Goal: Use online tool/utility: Utilize a website feature to perform a specific function

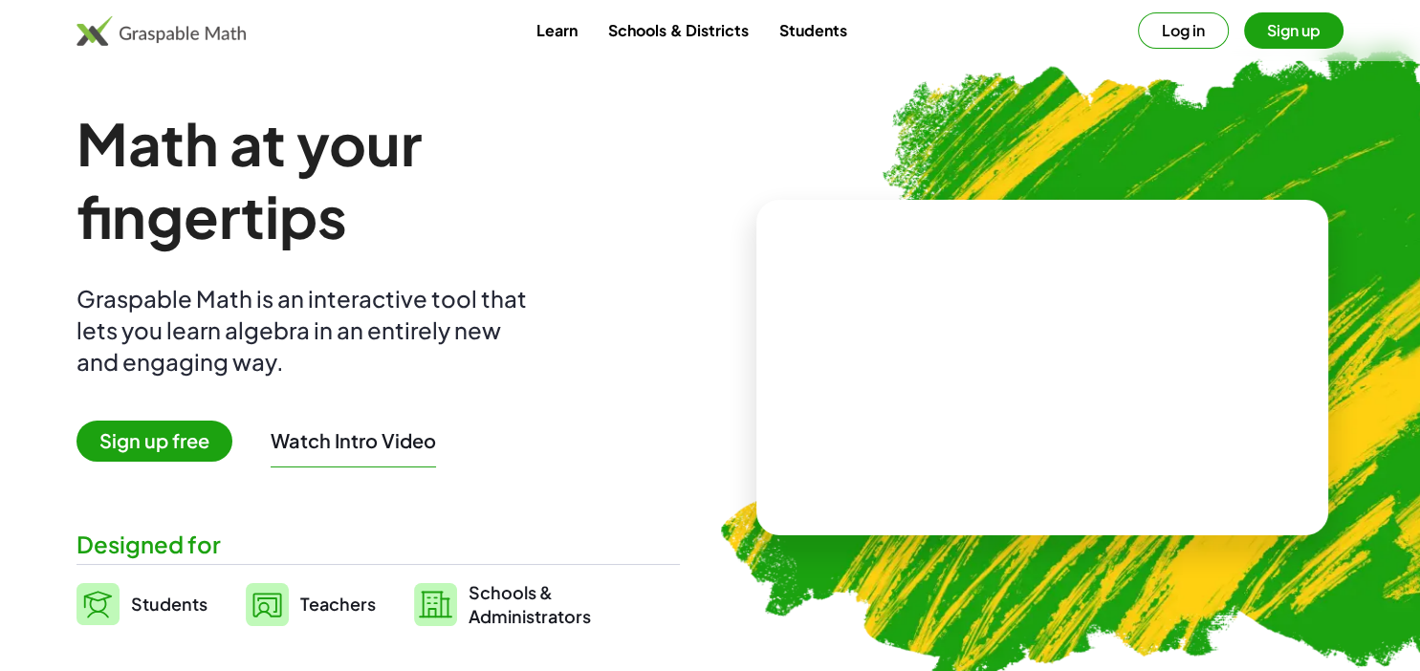
click at [148, 432] on span "Sign up free" at bounding box center [154, 441] width 156 height 41
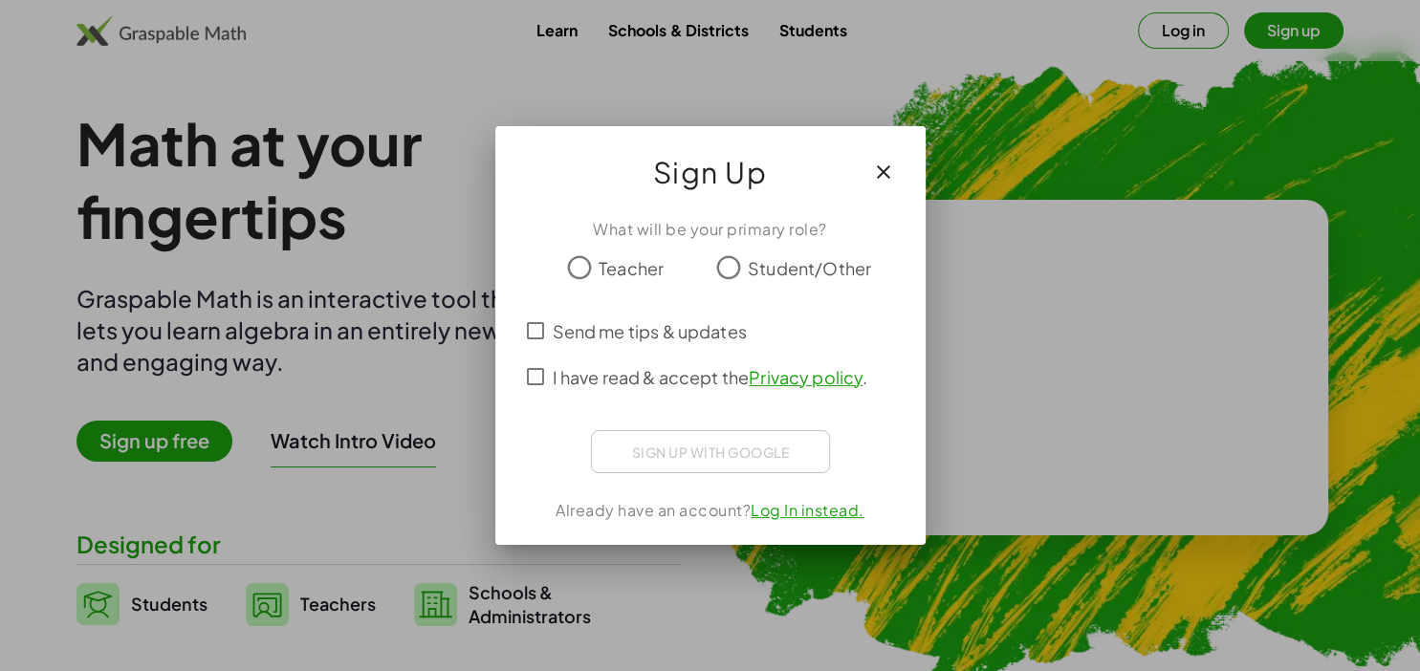
click at [830, 269] on span "Student/Other" at bounding box center [809, 268] width 123 height 26
click at [703, 442] on div "Acceder con Google. Se abre en una pestaña nueva" at bounding box center [711, 449] width 182 height 42
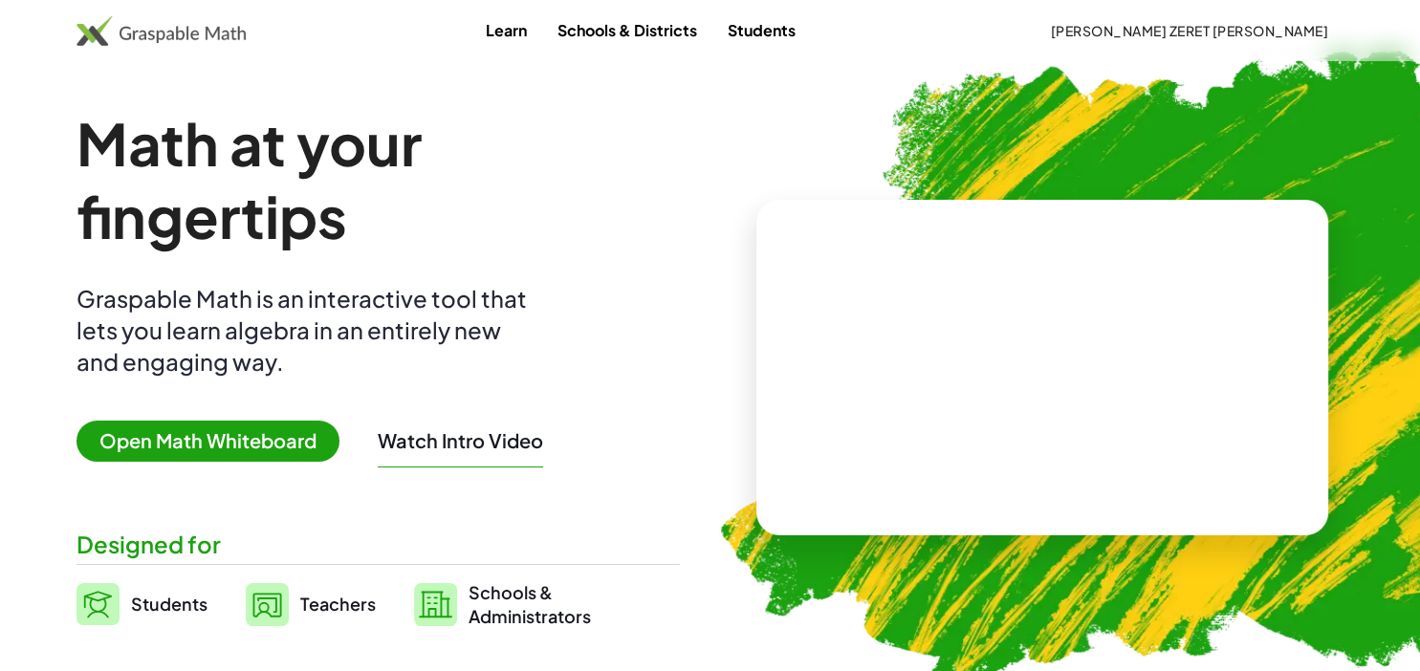
click at [263, 441] on span "Open Math Whiteboard" at bounding box center [207, 441] width 263 height 41
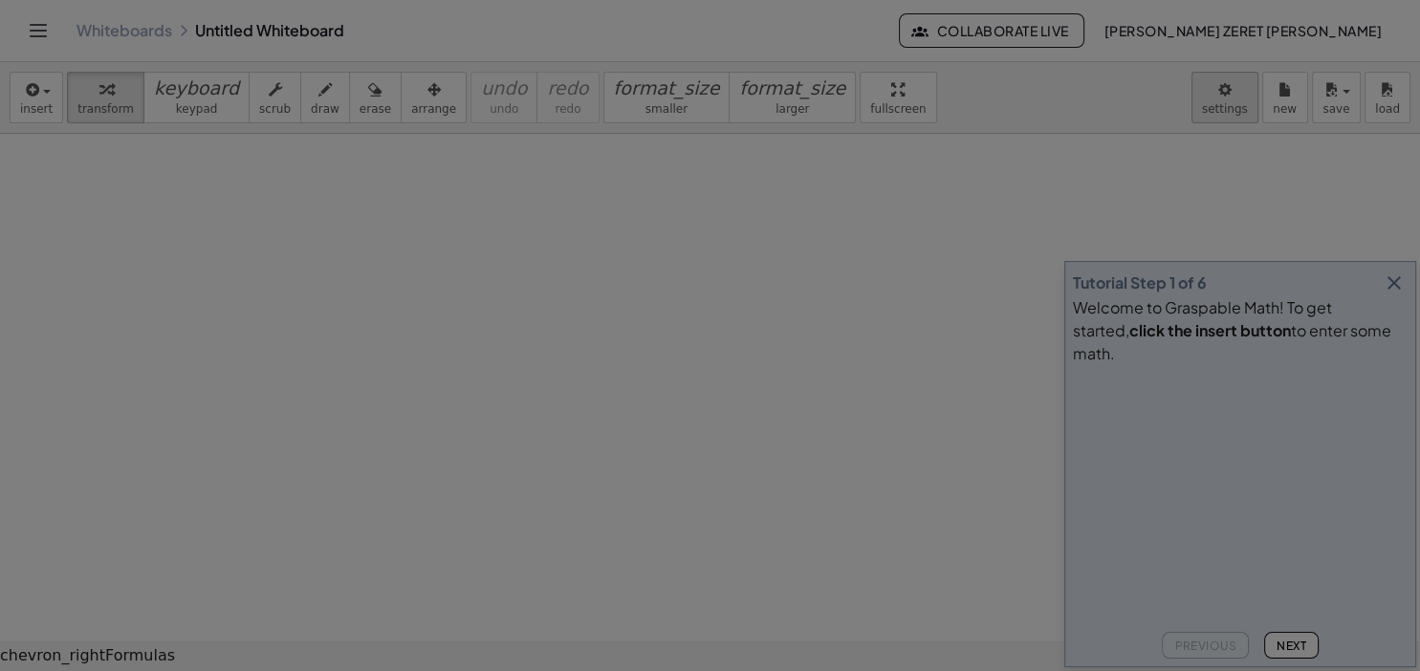
click at [1245, 101] on body "Graspable Math Activities Whiteboards Classes Account v1.30.2 | Privacy policy …" at bounding box center [710, 335] width 1420 height 671
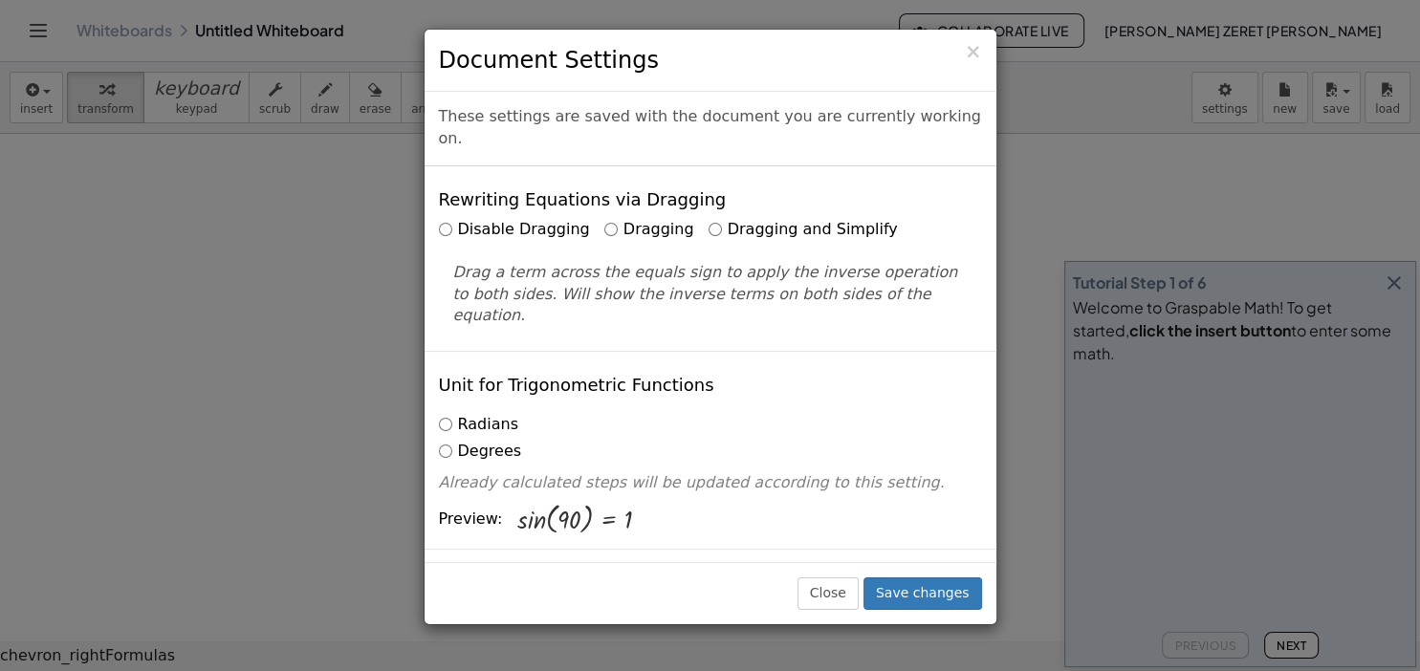
click at [709, 219] on label "Dragging and Simplify" at bounding box center [803, 230] width 189 height 22
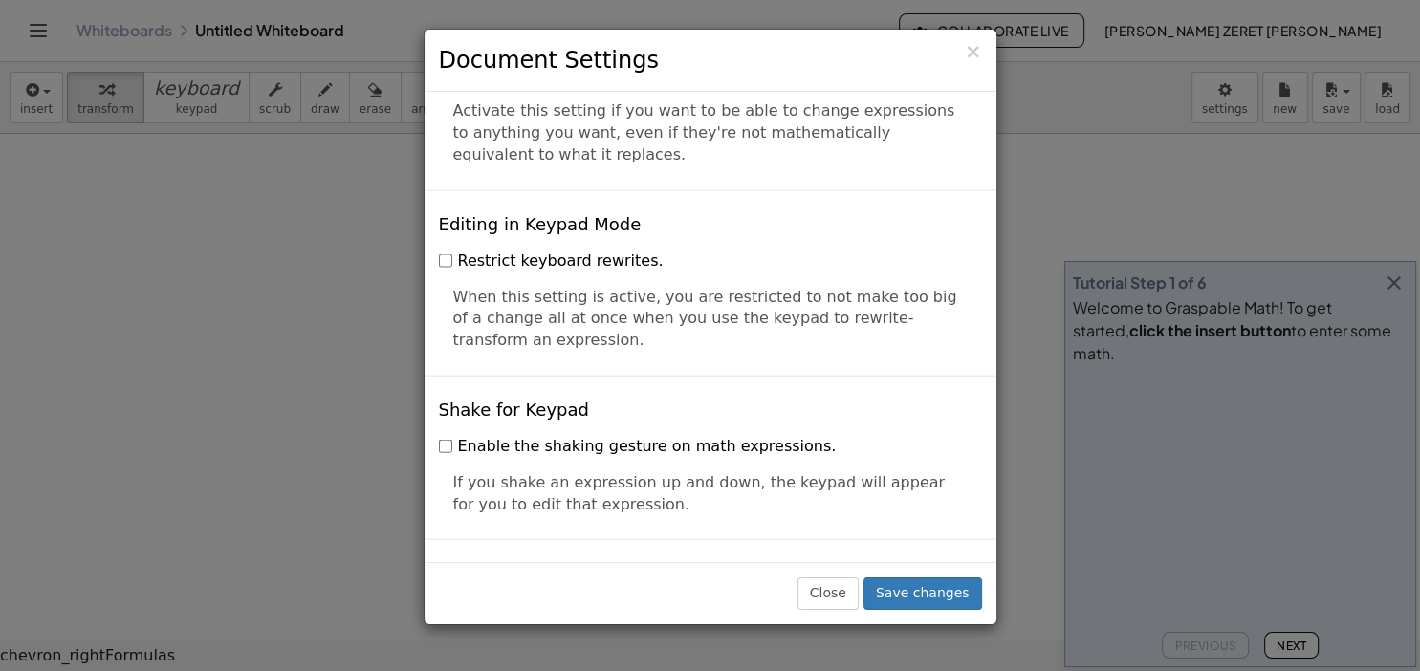
scroll to position [4628, 0]
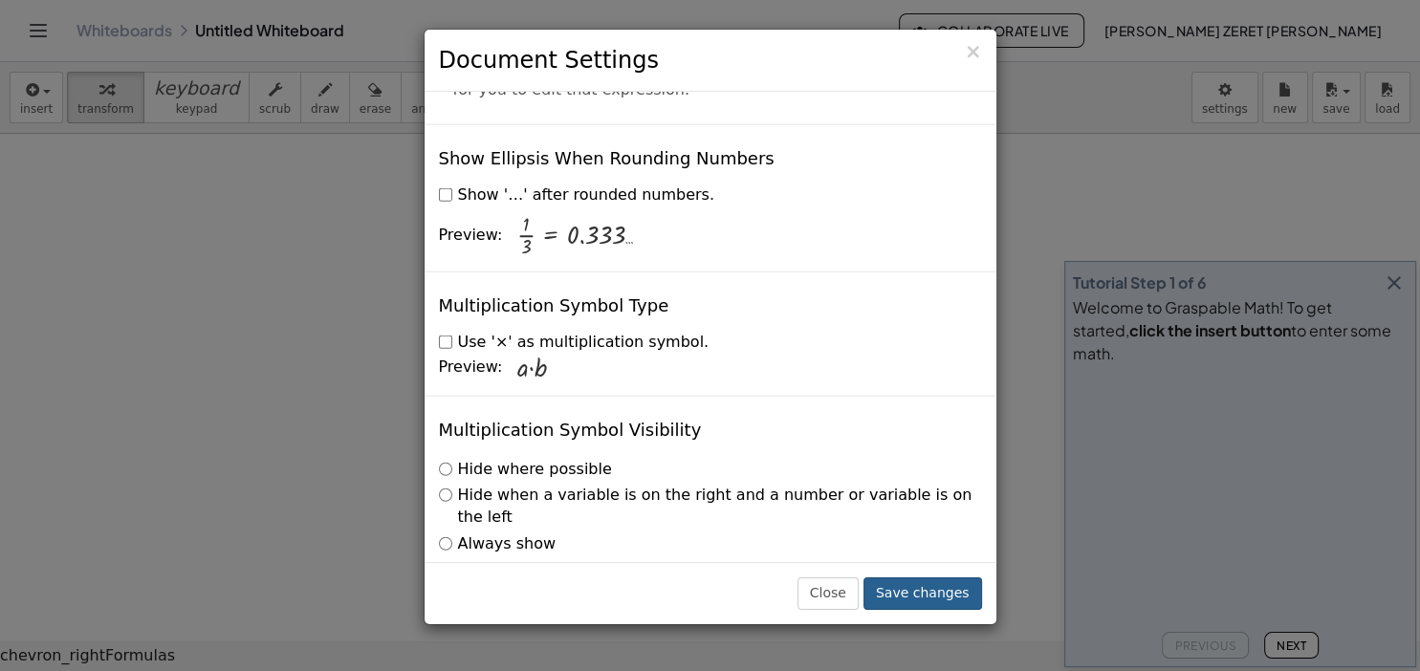
click at [927, 599] on button "Save changes" at bounding box center [922, 594] width 119 height 33
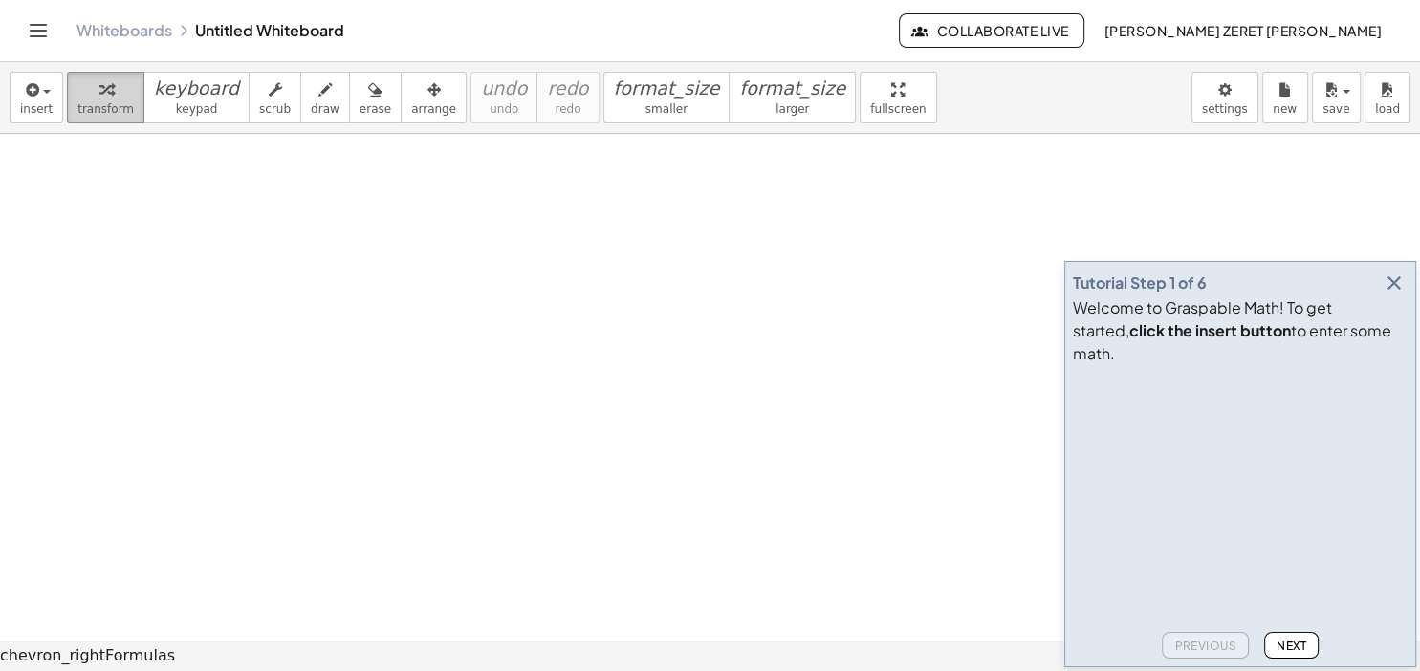
click at [85, 90] on div "button" at bounding box center [105, 88] width 56 height 23
click at [105, 93] on div "button" at bounding box center [105, 88] width 56 height 23
click at [176, 102] on span "keypad" at bounding box center [197, 108] width 42 height 13
click at [162, 94] on icon "keyboard" at bounding box center [196, 88] width 85 height 22
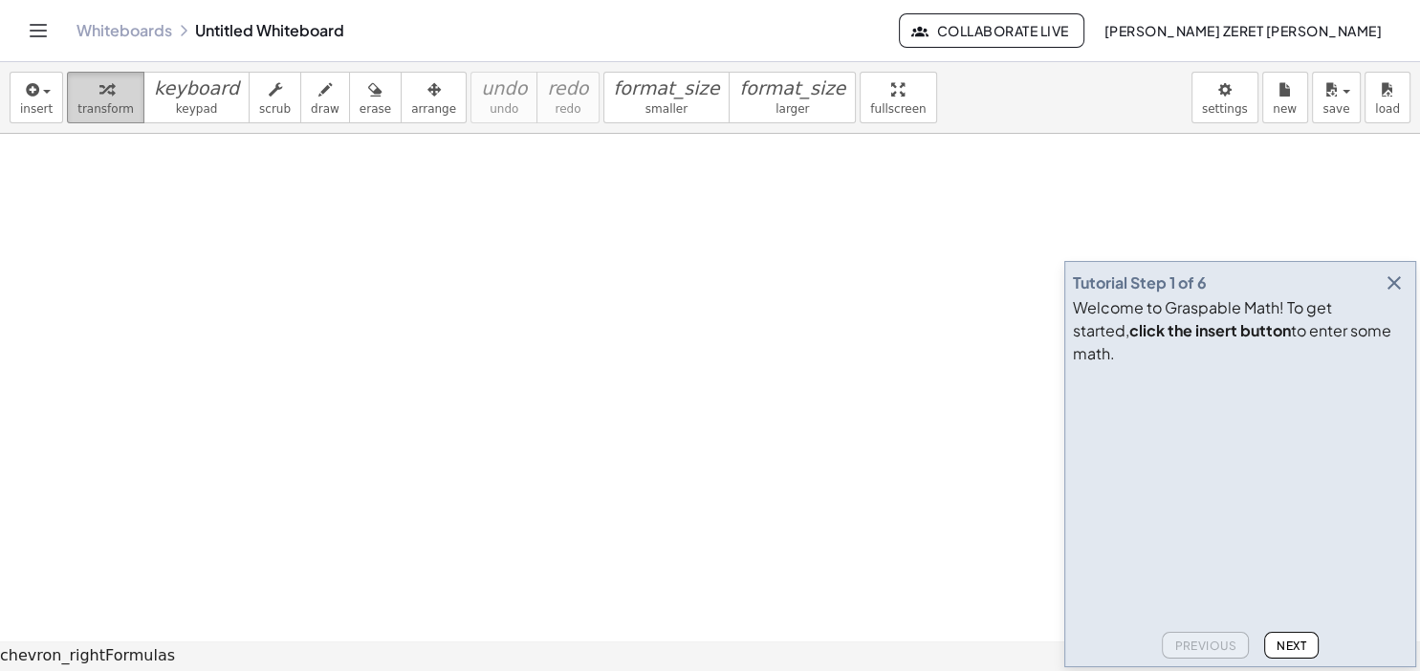
click at [119, 115] on span "transform" at bounding box center [105, 108] width 56 height 13
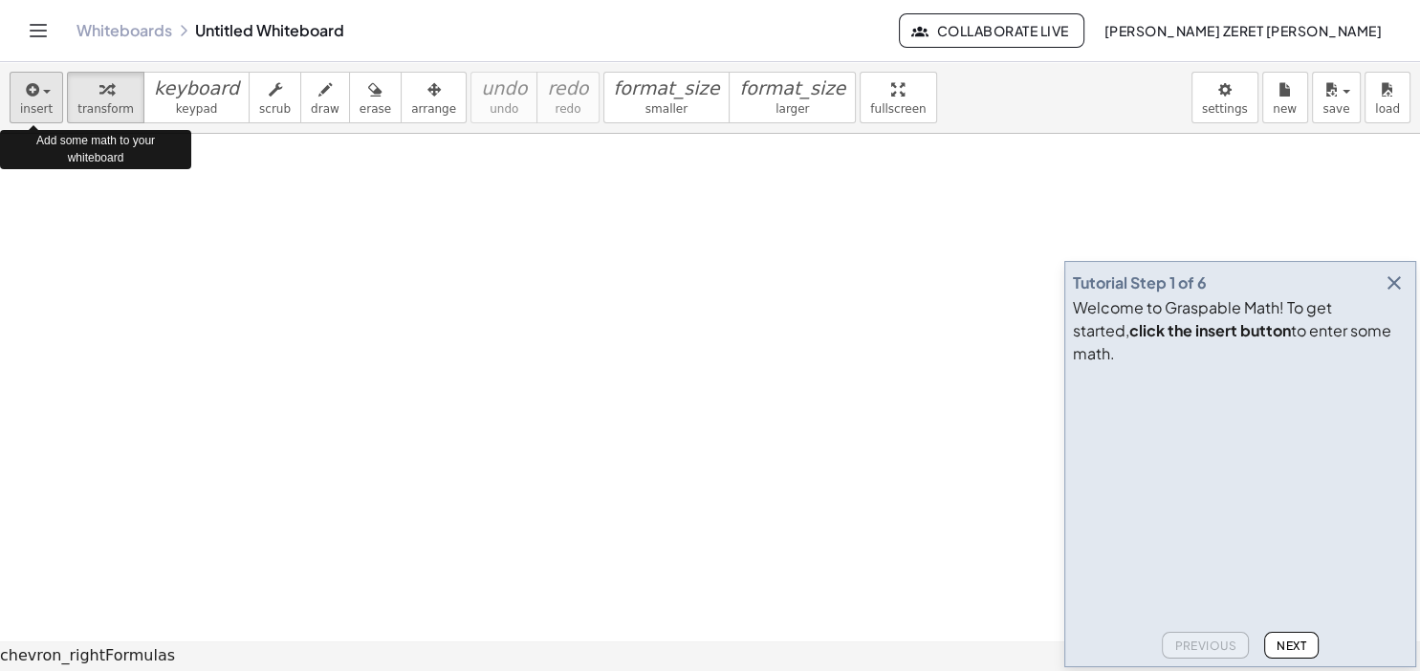
click at [36, 99] on icon "button" at bounding box center [30, 89] width 17 height 23
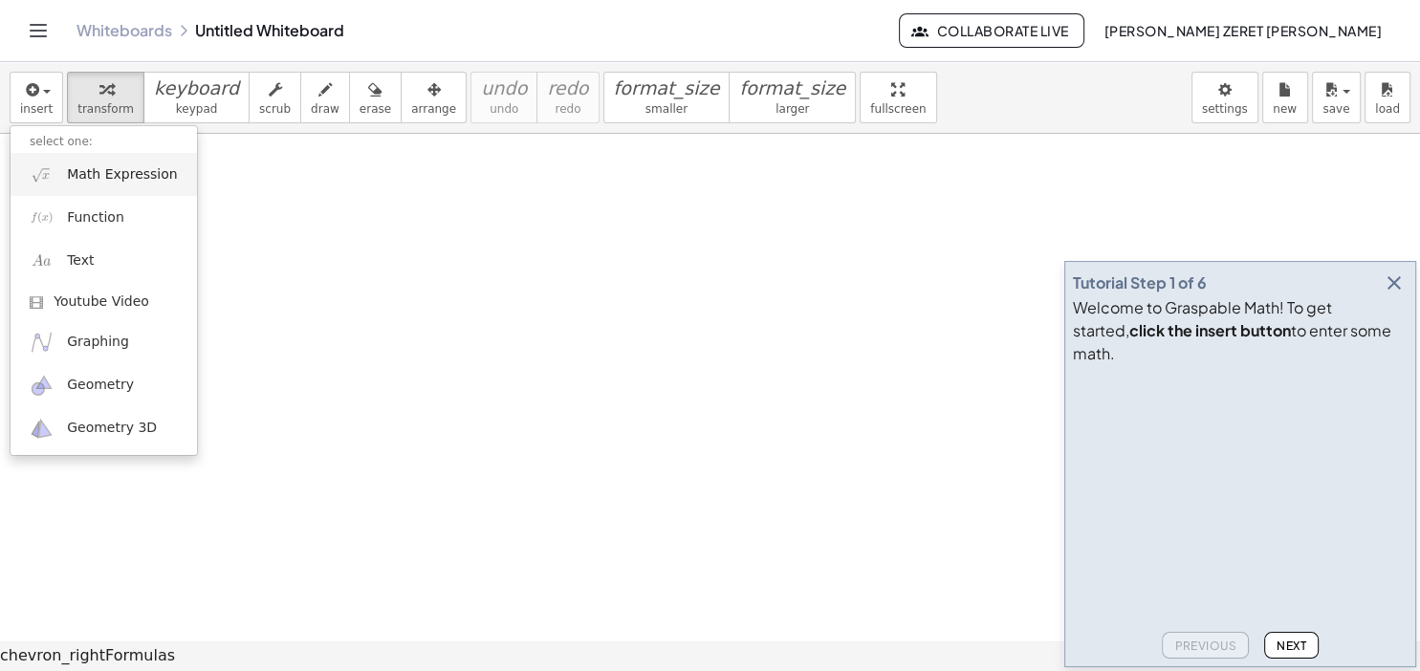
click at [140, 178] on span "Math Expression" at bounding box center [122, 174] width 110 height 19
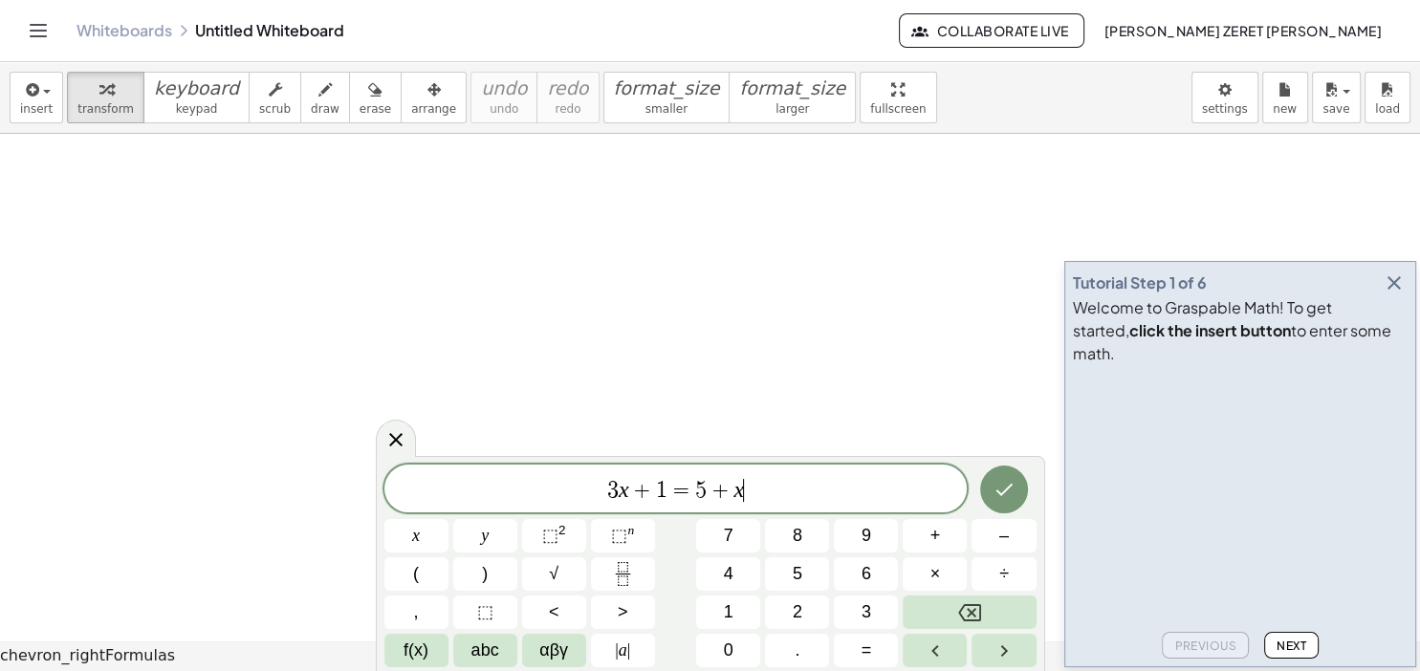
scroll to position [17, 0]
click at [1391, 295] on icon "button" at bounding box center [1394, 283] width 23 height 23
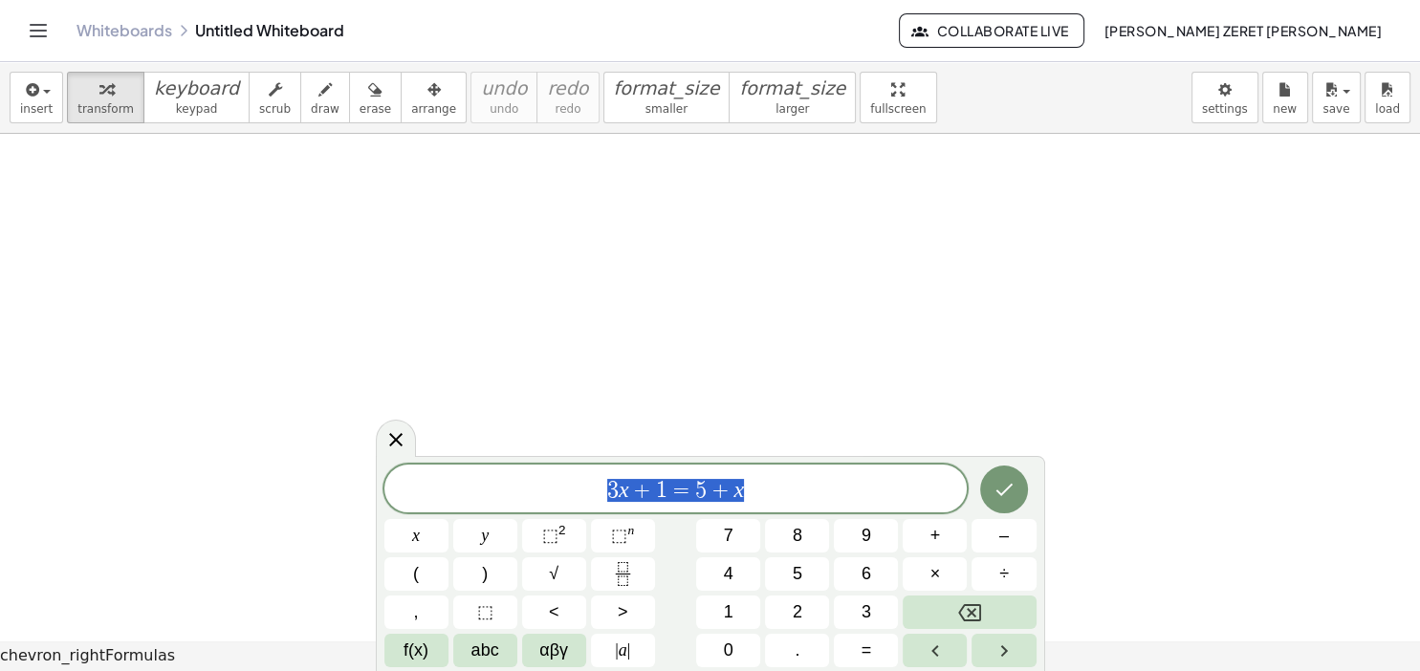
scroll to position [161, 12]
drag, startPoint x: 886, startPoint y: 494, endPoint x: 564, endPoint y: 498, distance: 322.3
click at [564, 498] on span "3 x + 1 = 5 + x" at bounding box center [675, 490] width 583 height 27
click at [638, 573] on button "Fraction" at bounding box center [623, 573] width 64 height 33
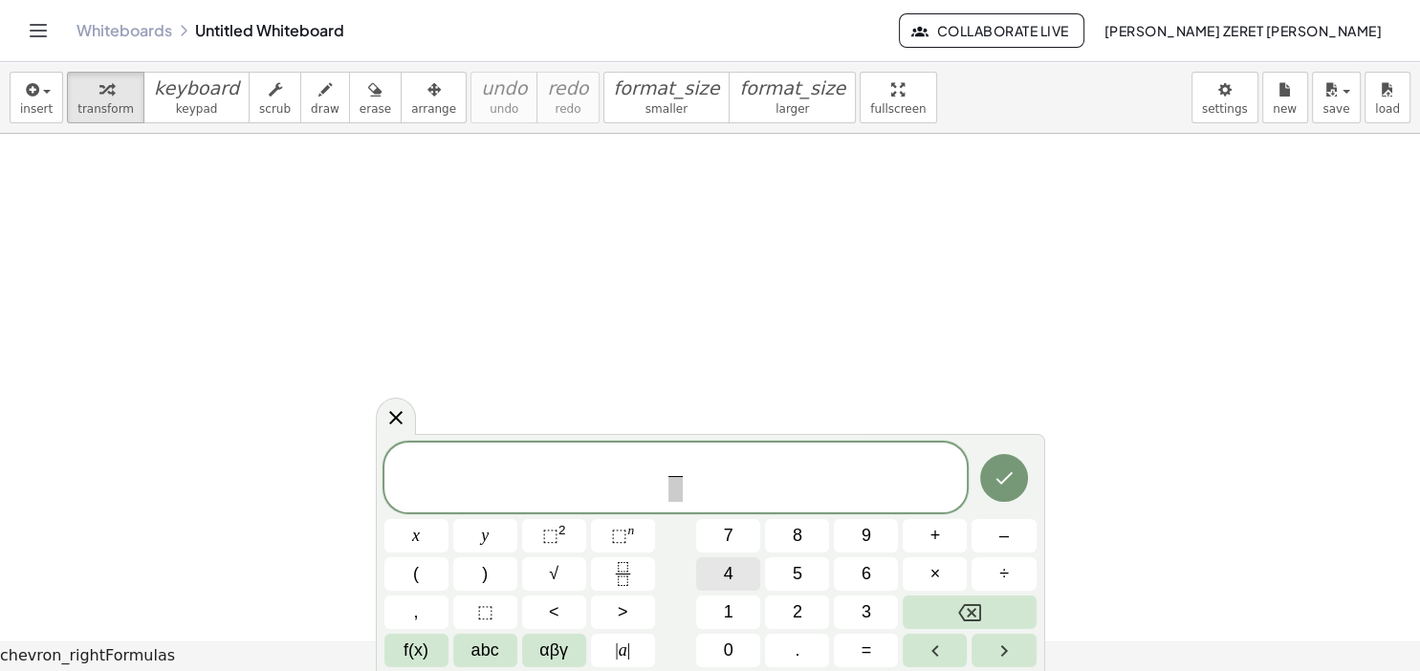
click at [744, 576] on button "4" at bounding box center [728, 573] width 64 height 33
click at [681, 492] on span "​" at bounding box center [675, 489] width 14 height 26
click at [707, 471] on span "4 n ​ ​" at bounding box center [675, 479] width 583 height 51
click at [431, 573] on button "(" at bounding box center [416, 573] width 64 height 33
click at [819, 564] on button "5" at bounding box center [797, 573] width 64 height 33
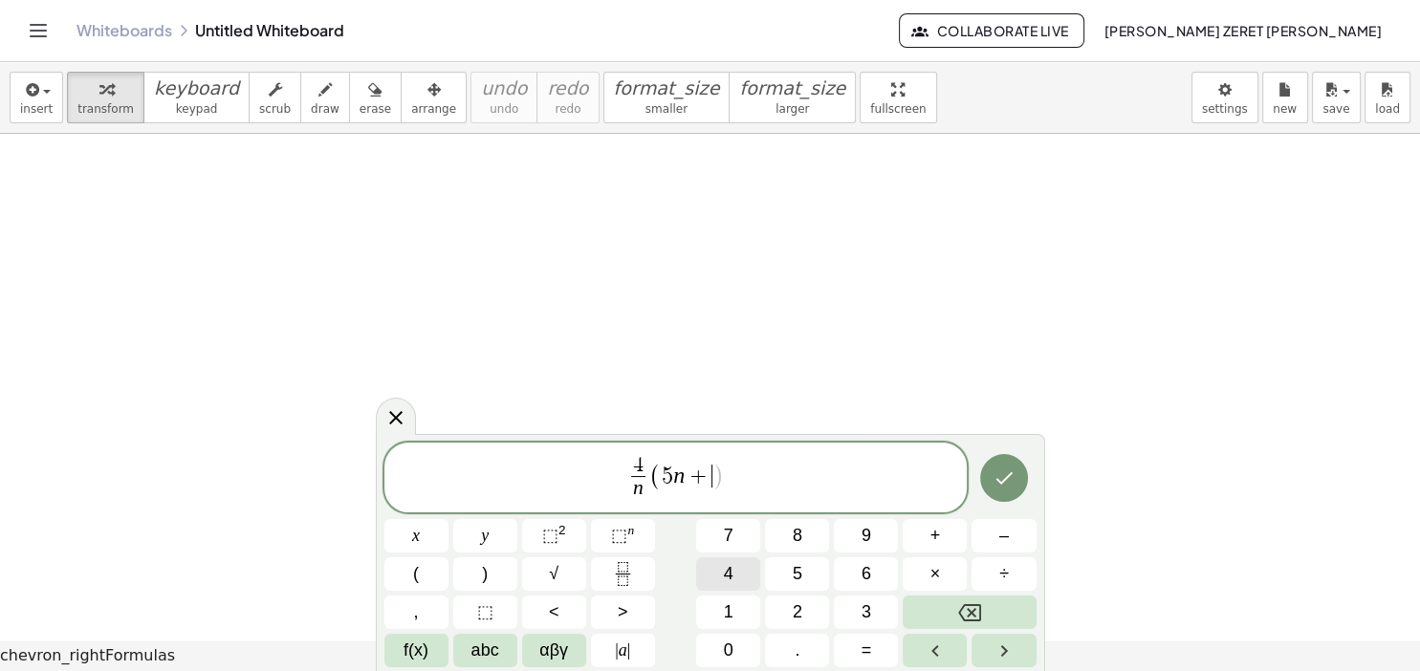
click at [722, 578] on button "4" at bounding box center [728, 573] width 64 height 33
click at [935, 538] on span "+" at bounding box center [935, 536] width 11 height 26
click at [639, 566] on button "Fraction" at bounding box center [623, 573] width 64 height 33
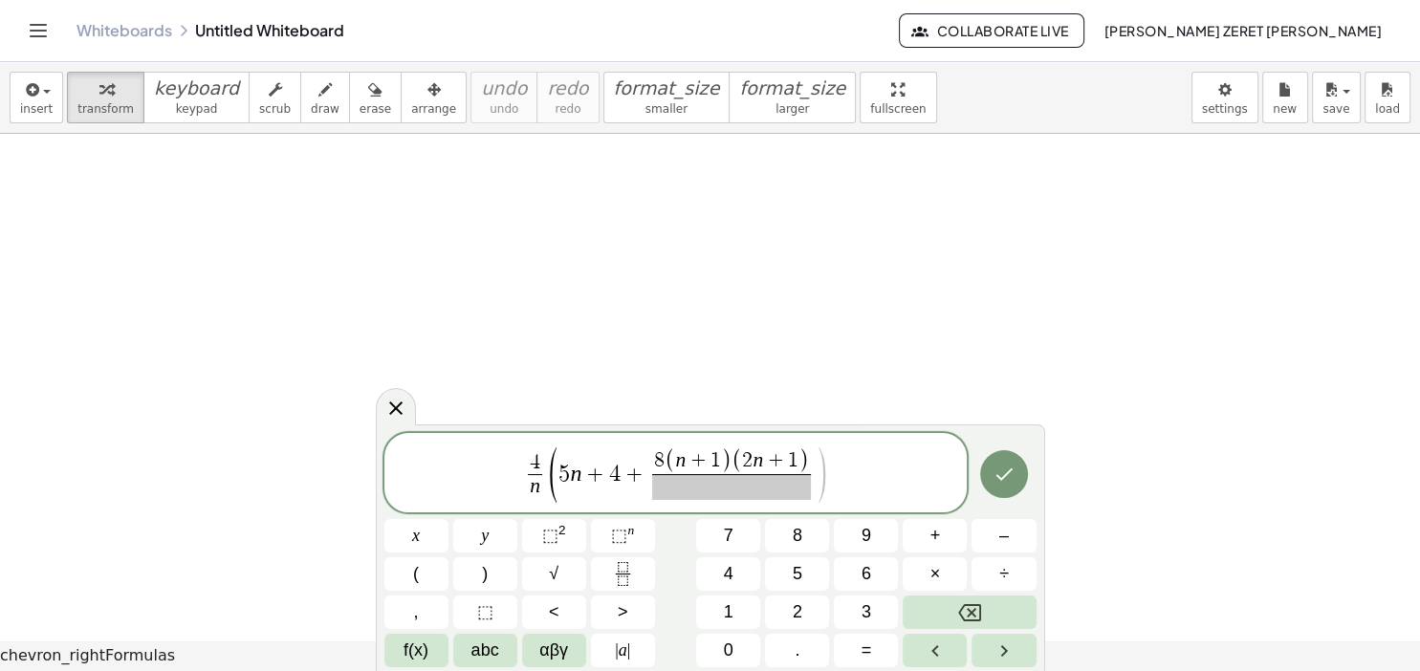
click at [795, 489] on span at bounding box center [731, 487] width 159 height 26
click at [1006, 457] on button "Done" at bounding box center [1004, 474] width 48 height 48
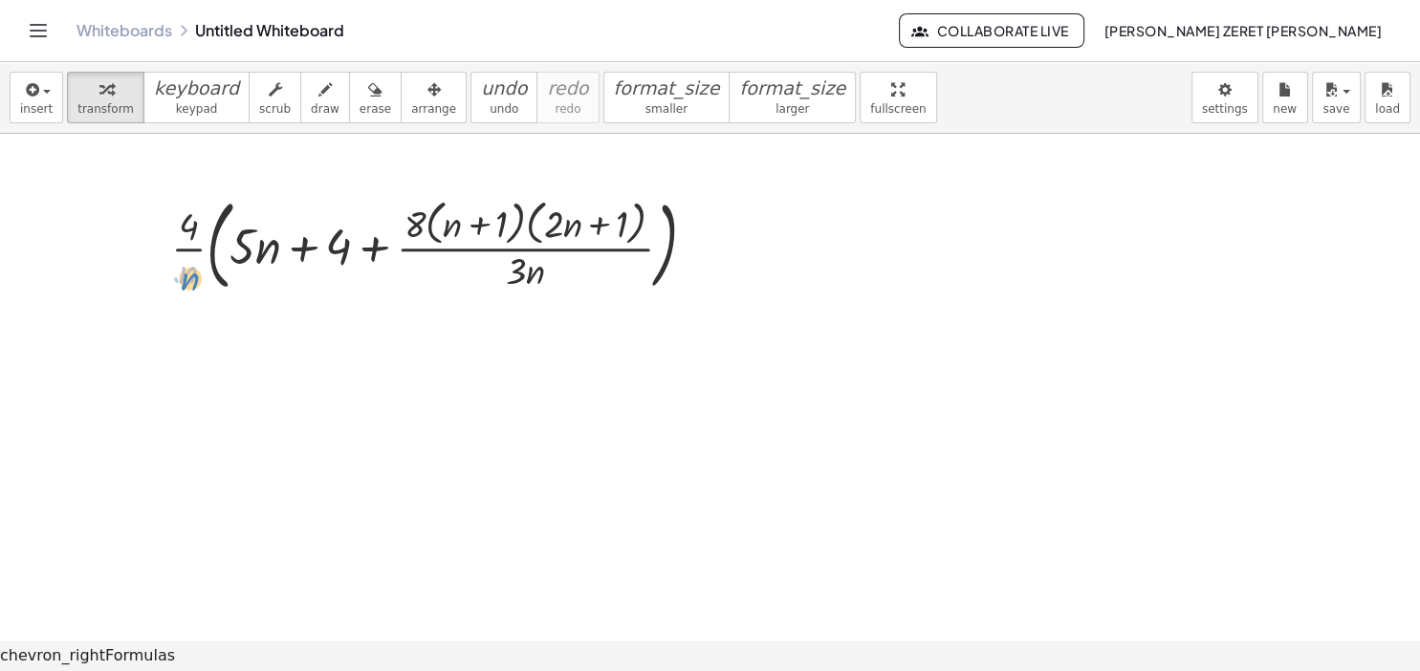
click at [193, 280] on div at bounding box center [441, 243] width 559 height 108
drag, startPoint x: 189, startPoint y: 248, endPoint x: 266, endPoint y: 247, distance: 76.5
click at [266, 247] on div at bounding box center [441, 243] width 559 height 108
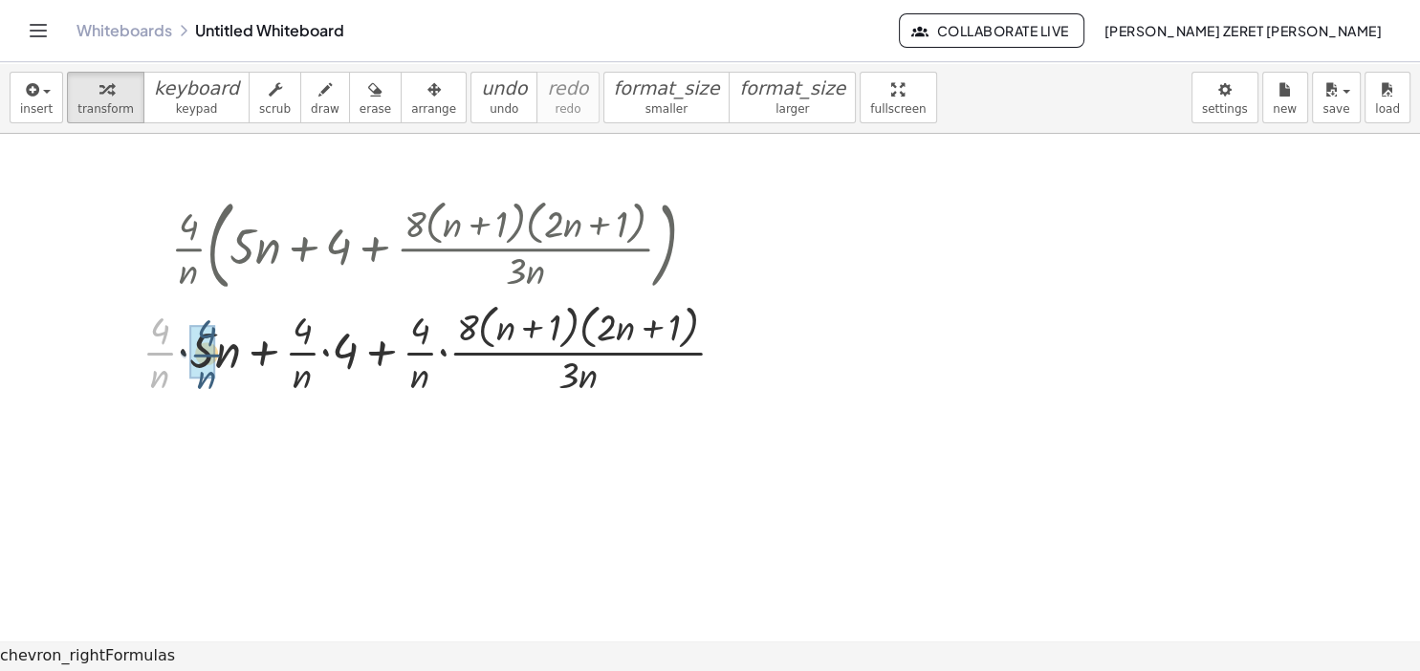
drag, startPoint x: 170, startPoint y: 350, endPoint x: 217, endPoint y: 352, distance: 46.9
click at [217, 352] on div at bounding box center [441, 347] width 617 height 101
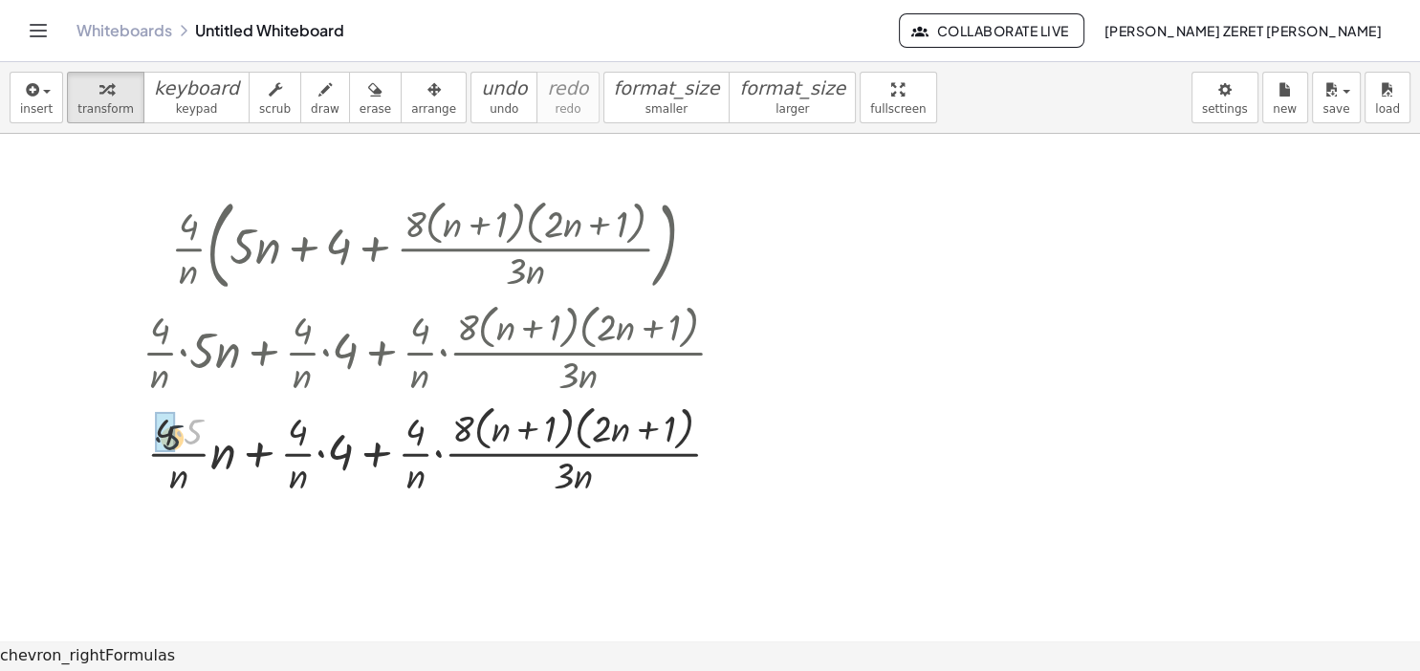
drag, startPoint x: 197, startPoint y: 428, endPoint x: 176, endPoint y: 435, distance: 22.1
click at [176, 435] on div at bounding box center [441, 449] width 617 height 101
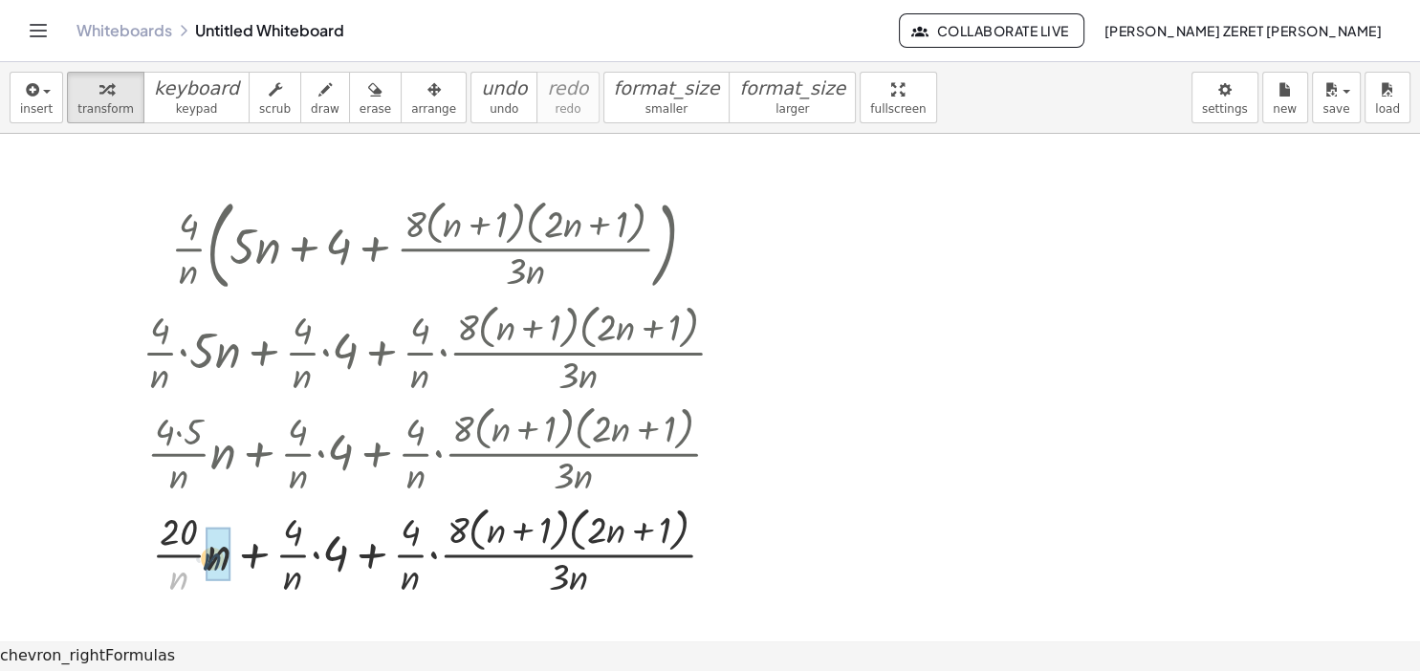
drag, startPoint x: 181, startPoint y: 575, endPoint x: 216, endPoint y: 556, distance: 40.2
click at [425, 552] on div "· n + · n + 4 + · 8 · ( + n + 1 ) · ( + · 2 · n + 1 ) · 3 · n · · · n · · 4 · n…" at bounding box center [425, 552] width 0 height 0
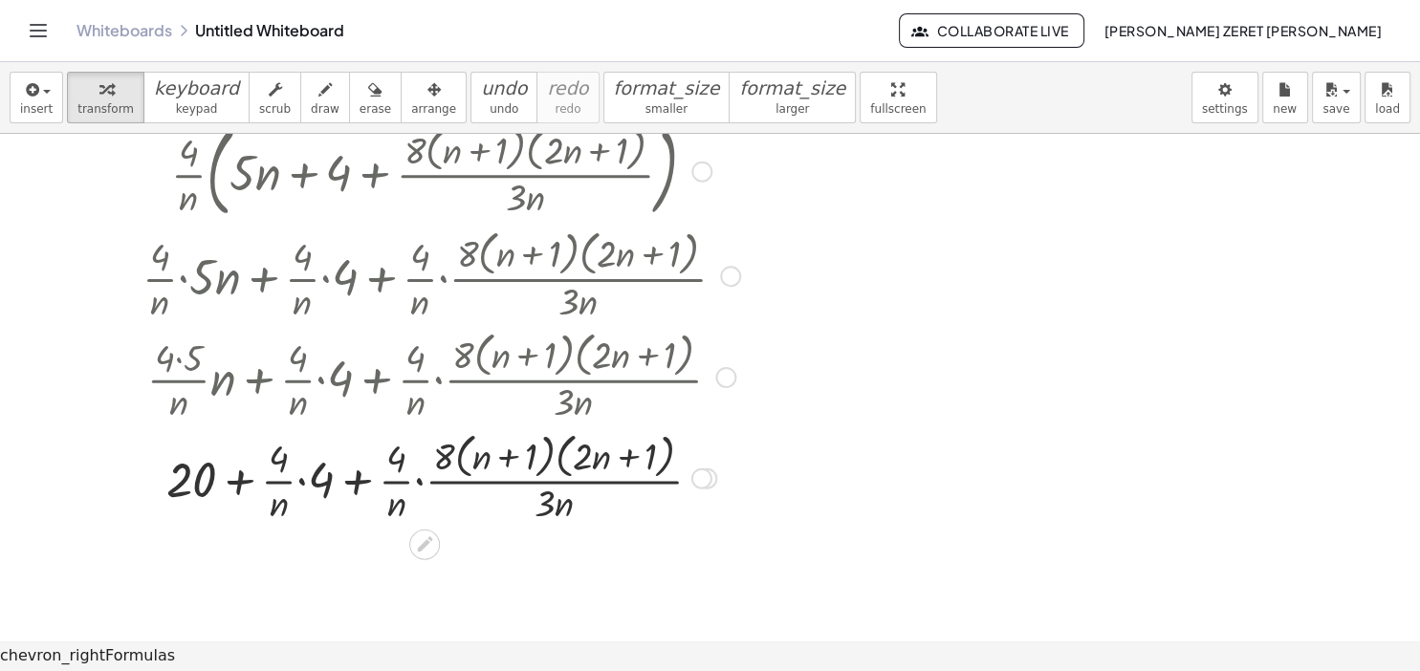
scroll to position [495, 0]
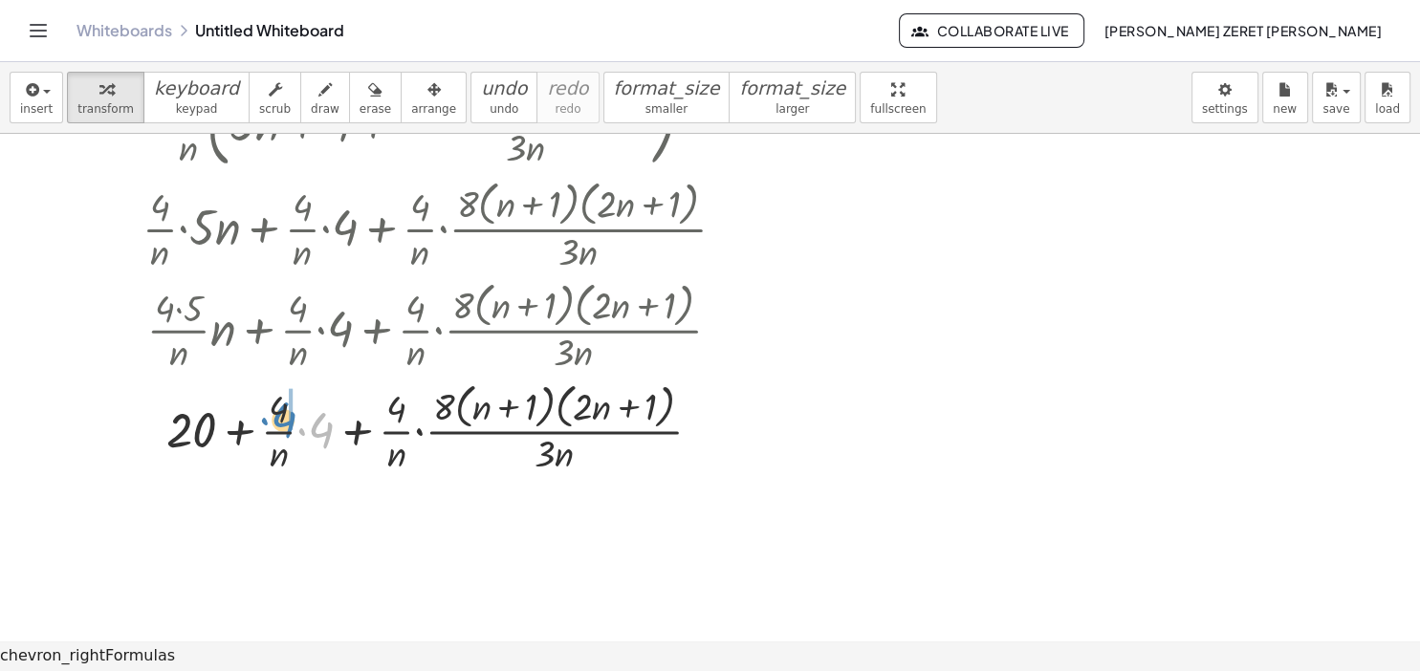
drag, startPoint x: 318, startPoint y: 434, endPoint x: 281, endPoint y: 424, distance: 38.7
click at [281, 424] on div at bounding box center [441, 427] width 617 height 101
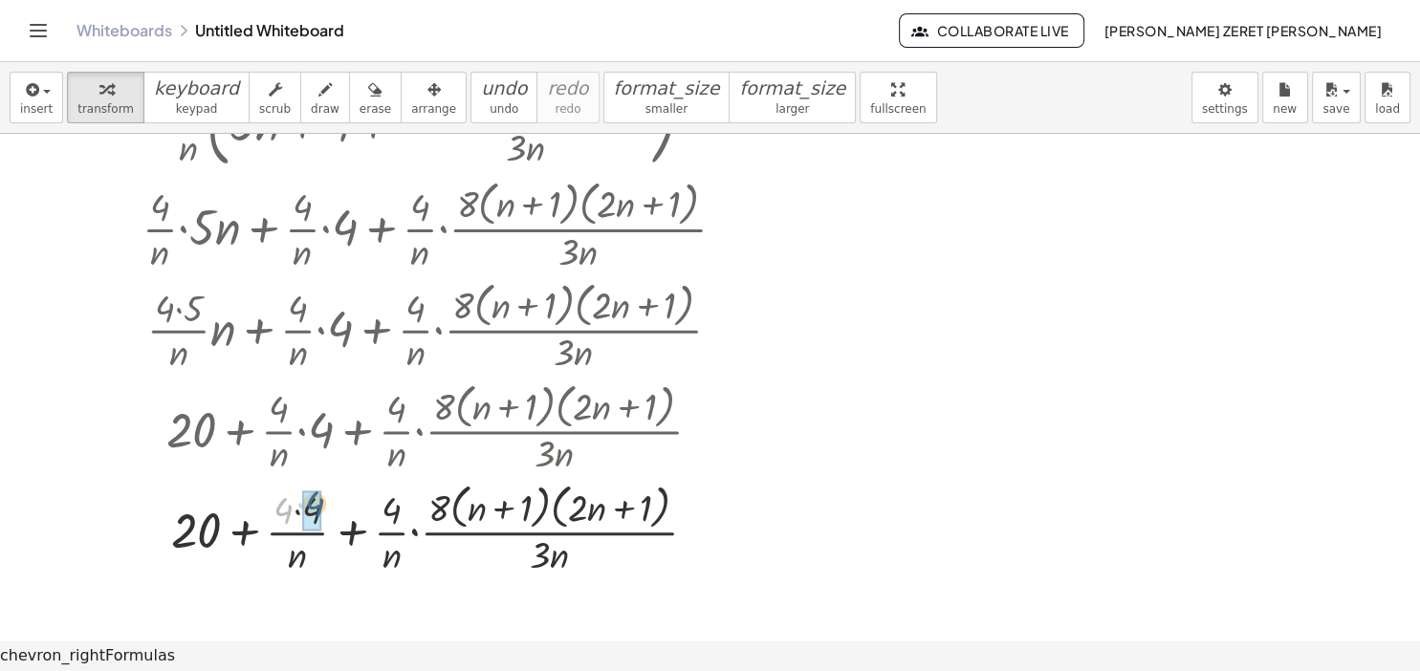
drag, startPoint x: 289, startPoint y: 514, endPoint x: 304, endPoint y: 511, distance: 15.8
click at [425, 530] on div "· 4 + + 4 + · 8 · ( + n + 1 ) · ( + · 2 · n + 1 ) · 3 · n · 4 · n · · · 4 · n ·…" at bounding box center [425, 530] width 0 height 0
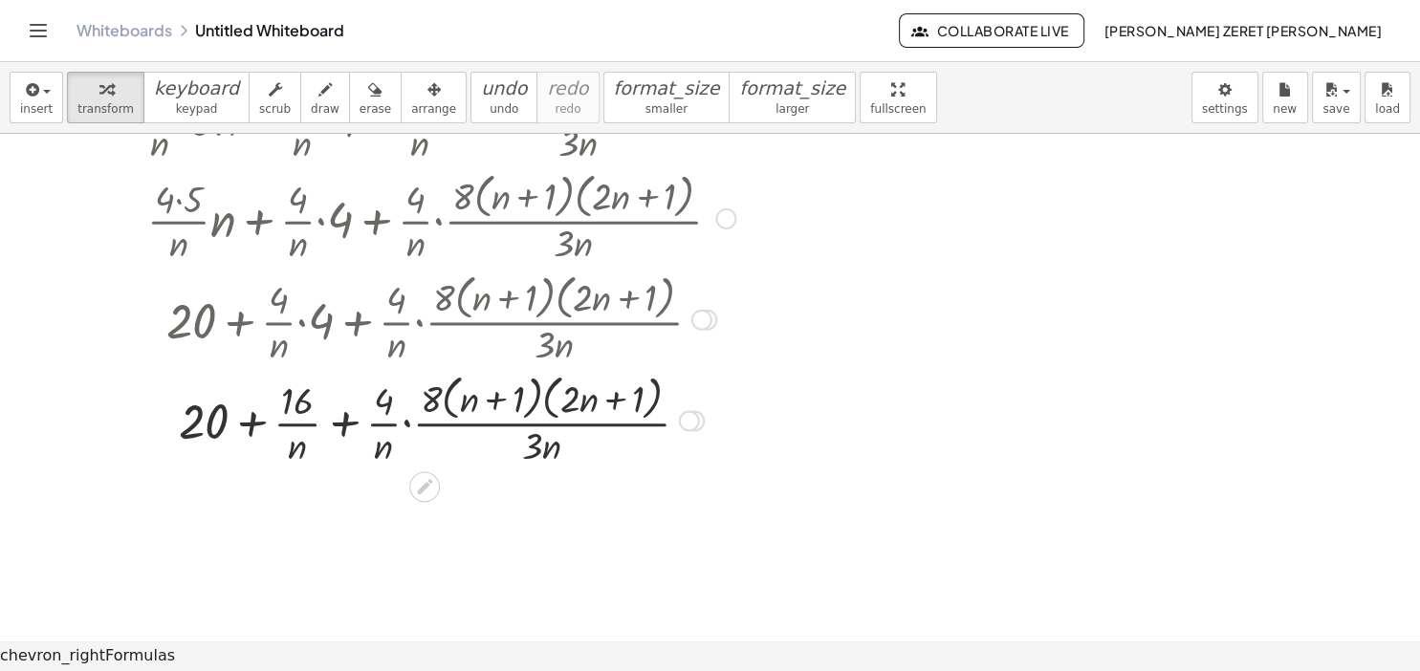
scroll to position [620, 0]
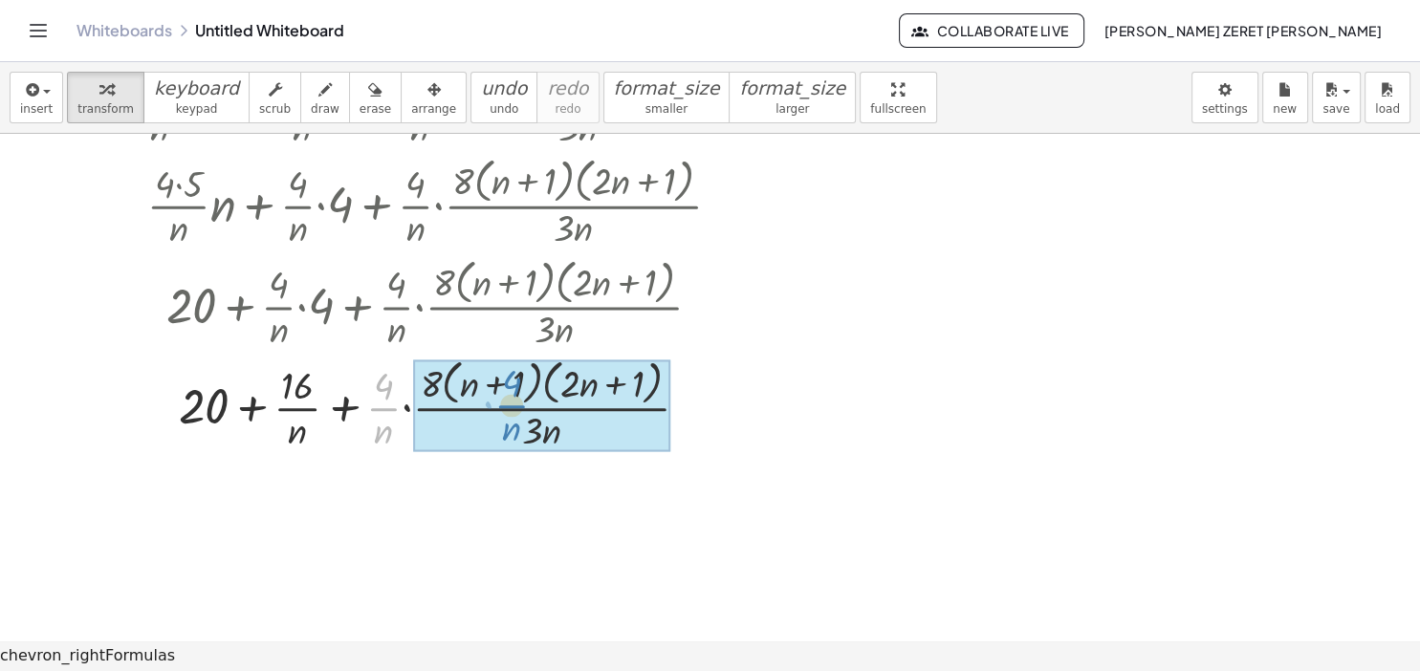
drag, startPoint x: 381, startPoint y: 411, endPoint x: 509, endPoint y: 408, distance: 128.2
click at [425, 405] on div "· · 4 · n + + + · 8 · ( + n + 1 ) · ( + · 2 · n + 1 ) · 3 · n · · n · · 4 · n ·…" at bounding box center [425, 405] width 0 height 0
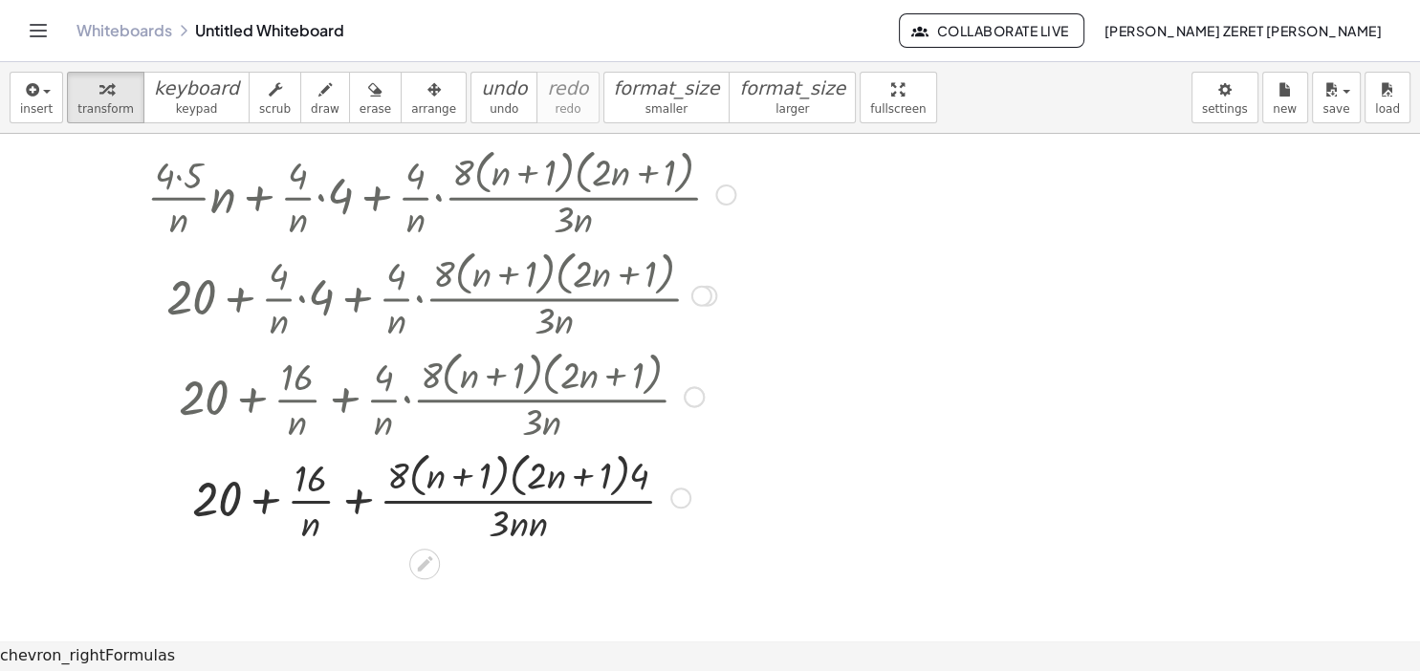
scroll to position [632, 0]
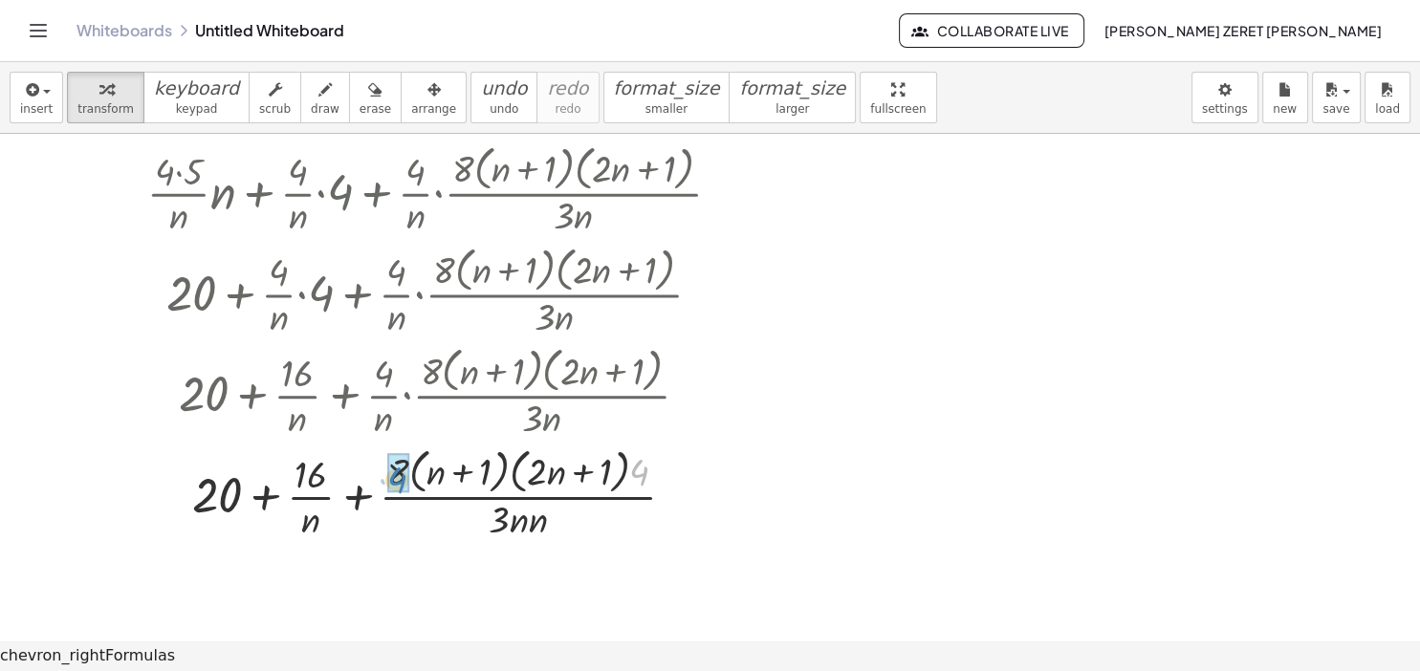
drag, startPoint x: 641, startPoint y: 481, endPoint x: 399, endPoint y: 488, distance: 242.0
click at [425, 494] on div "· 4 + + + · 8 · ( + n + 1 ) · ( + · 2 · n + 1 ) · 3 · n · · n · 4 · n 20 16" at bounding box center [425, 494] width 0 height 0
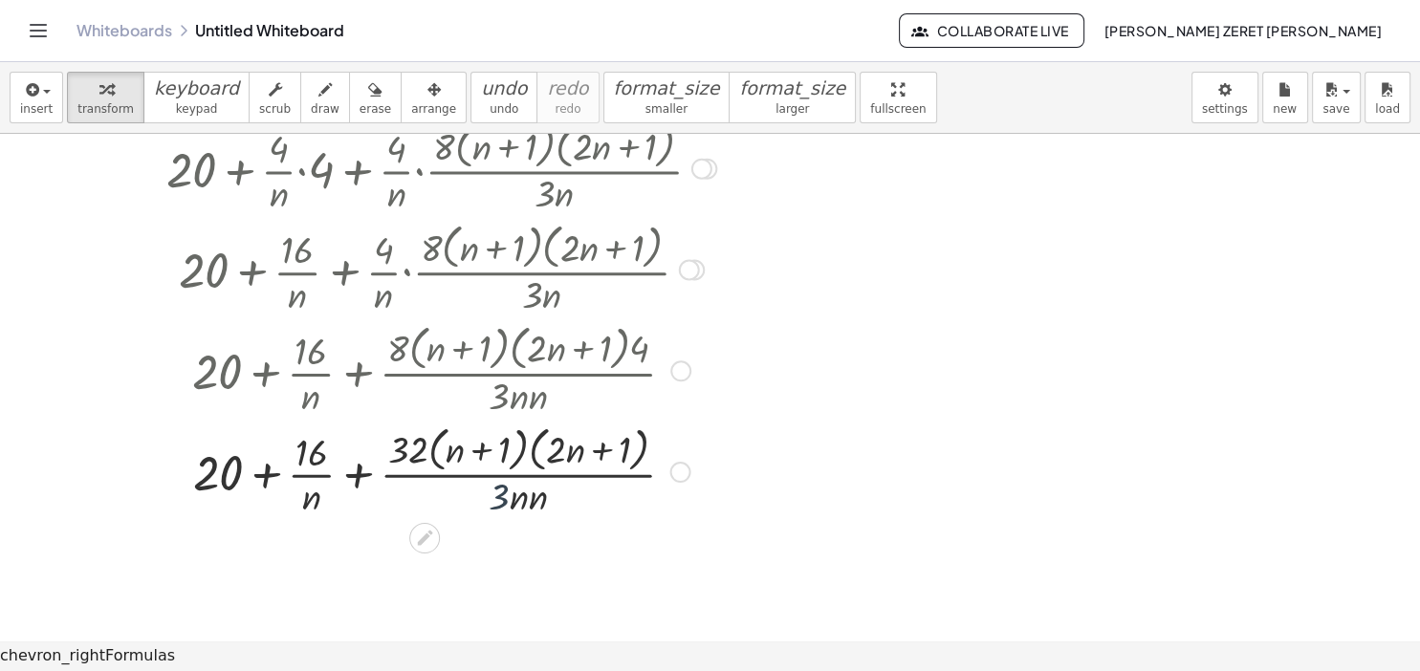
click at [500, 495] on div at bounding box center [441, 470] width 617 height 101
click at [413, 458] on div at bounding box center [441, 470] width 617 height 101
drag, startPoint x: 509, startPoint y: 499, endPoint x: 415, endPoint y: 450, distance: 105.6
click at [415, 450] on div at bounding box center [441, 470] width 617 height 101
drag, startPoint x: 528, startPoint y: 497, endPoint x: 459, endPoint y: 448, distance: 84.4
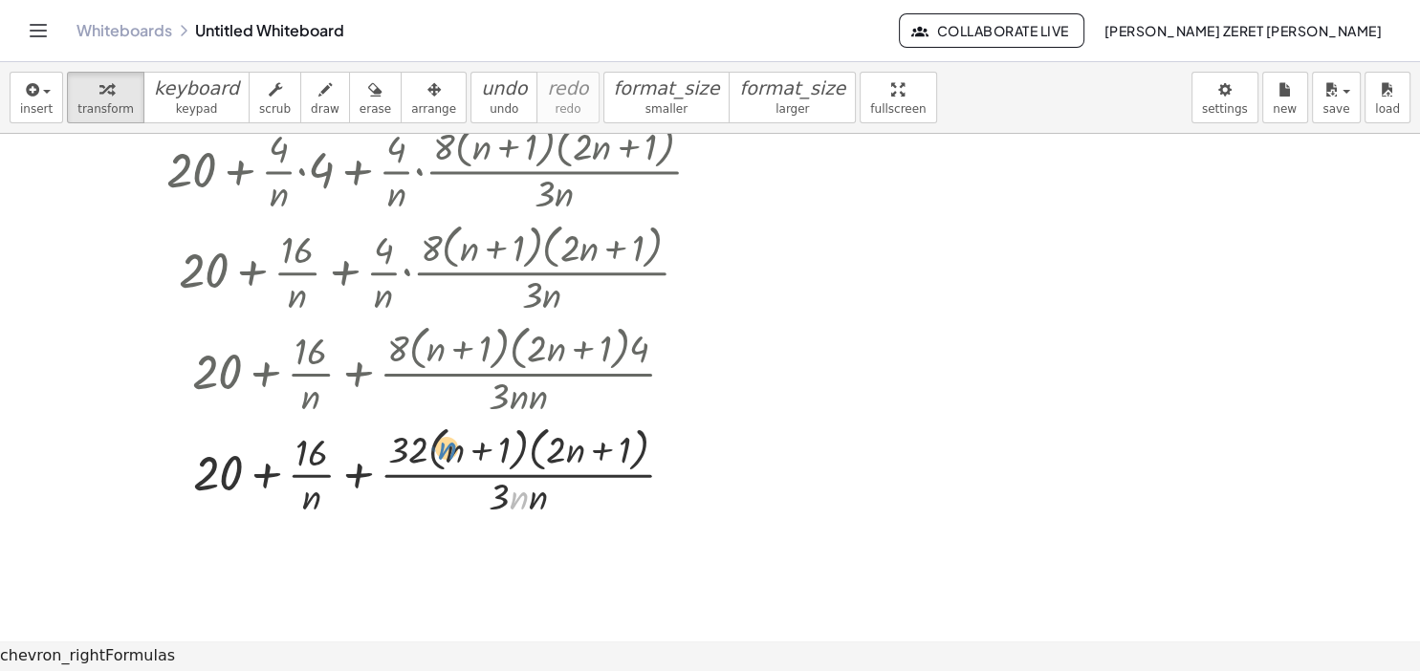
click at [458, 447] on div at bounding box center [441, 470] width 617 height 101
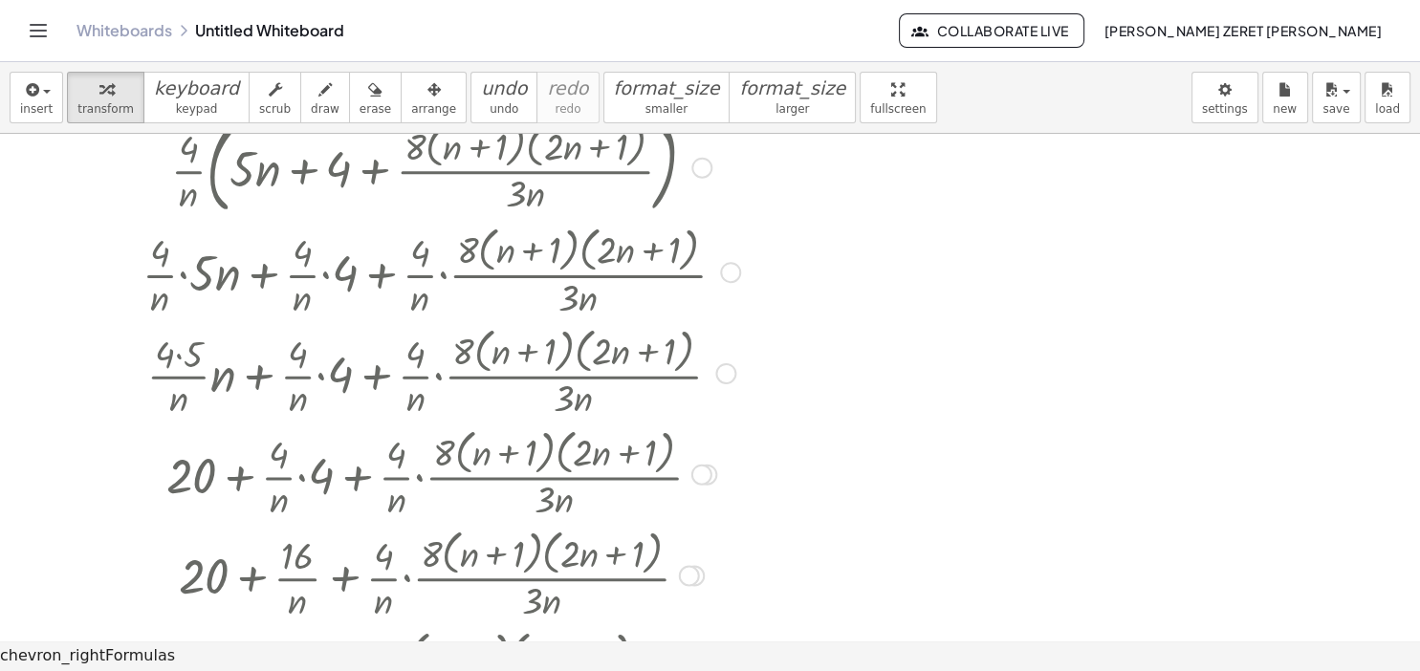
scroll to position [273, 0]
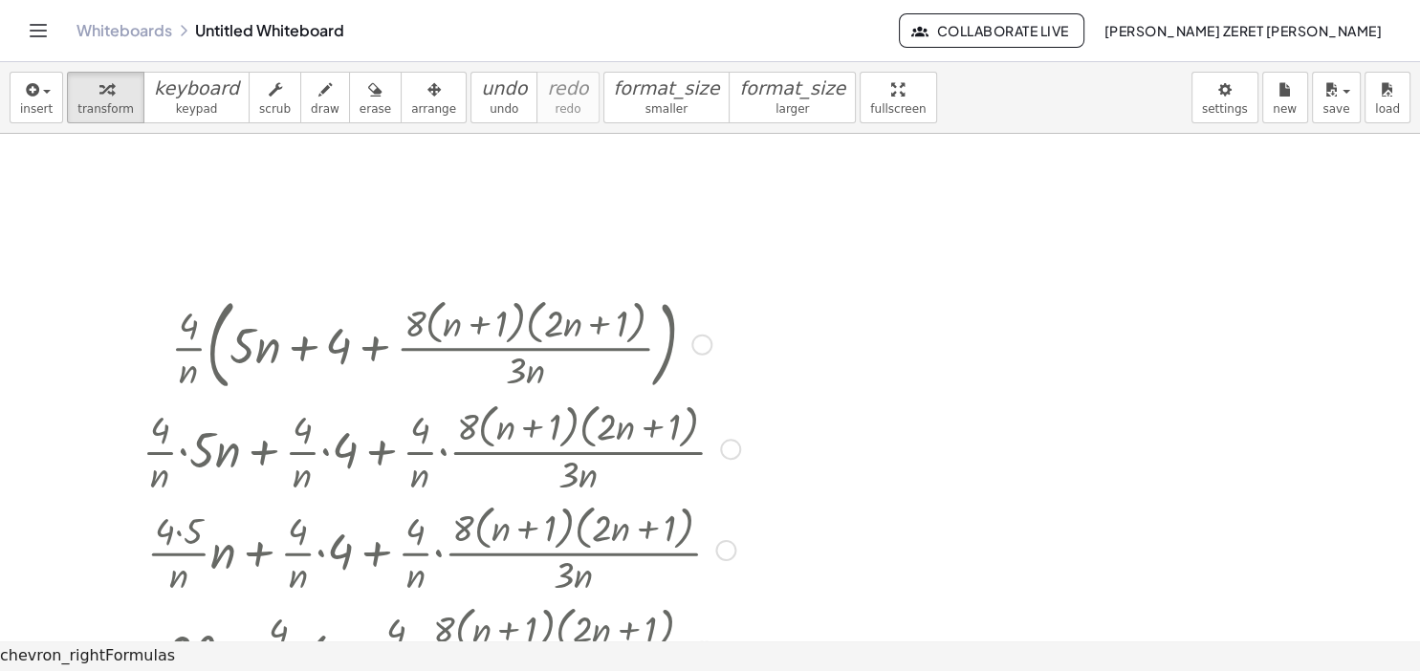
drag, startPoint x: 229, startPoint y: 371, endPoint x: 298, endPoint y: 363, distance: 69.3
click at [298, 363] on div at bounding box center [441, 343] width 617 height 108
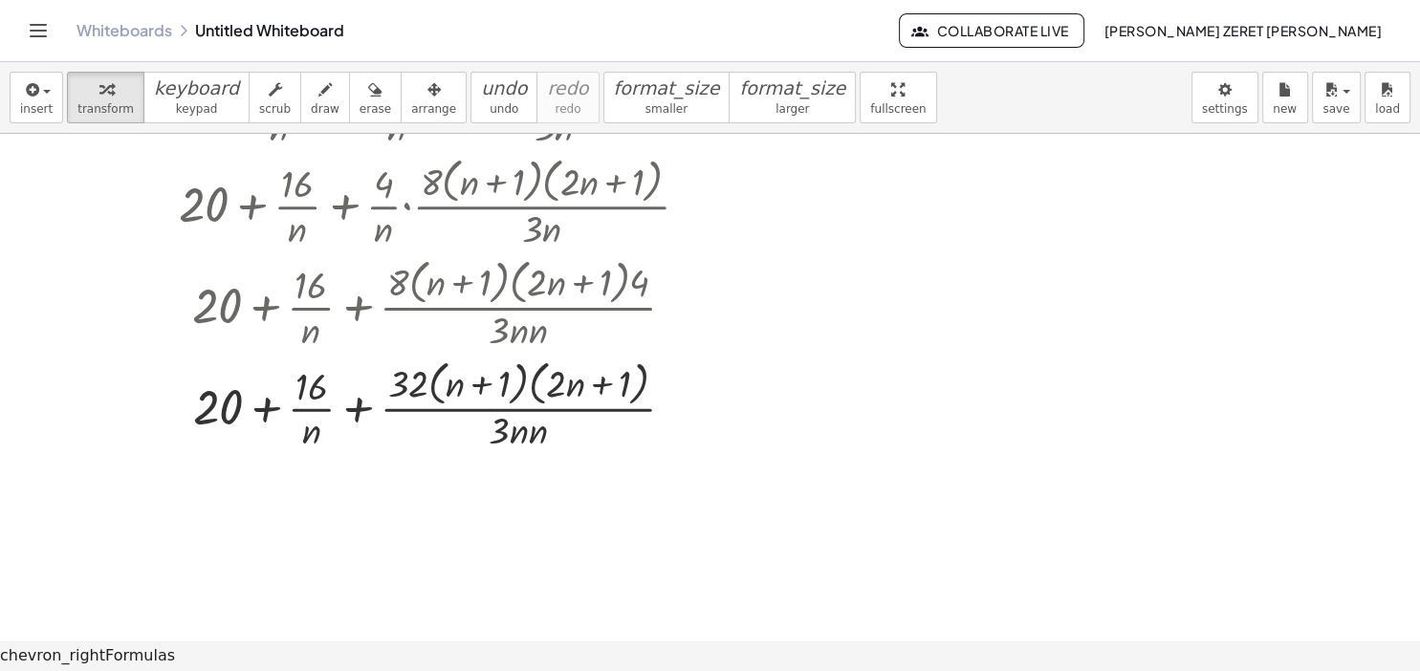
scroll to position [791, 0]
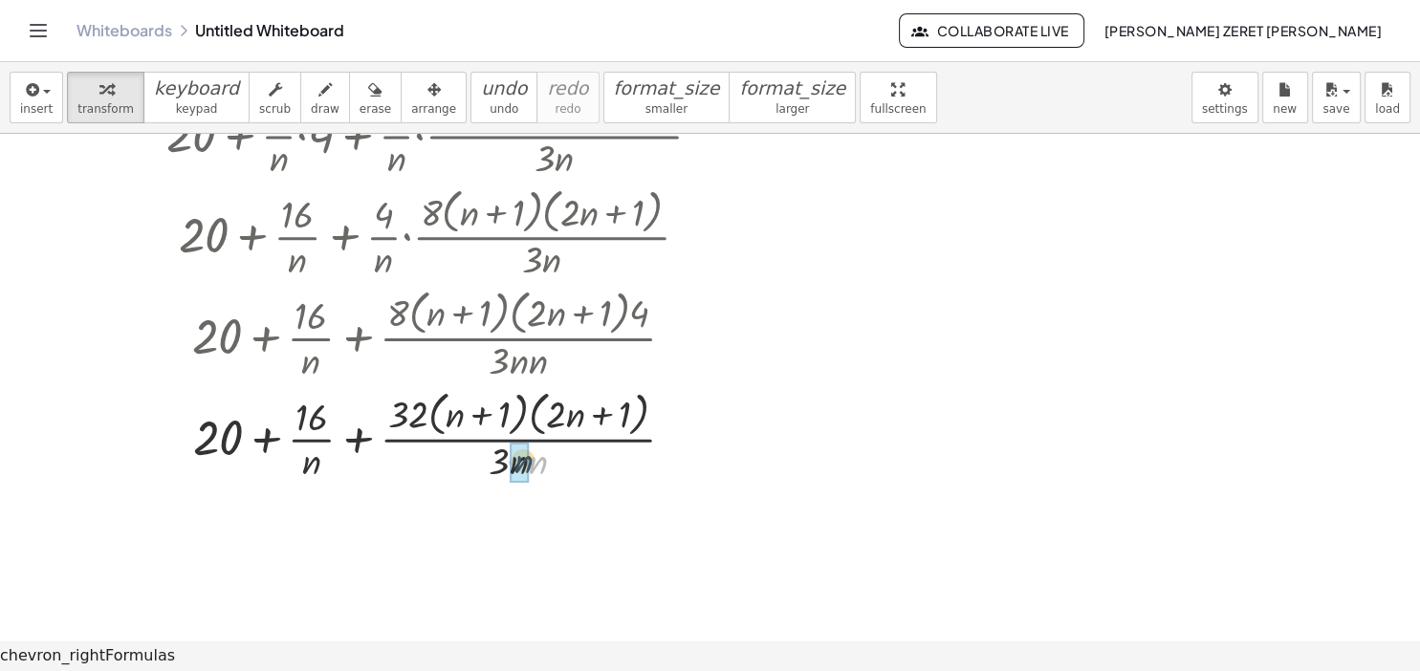
drag, startPoint x: 534, startPoint y: 463, endPoint x: 520, endPoint y: 461, distance: 13.5
click at [425, 437] on div "· n + + + · · ( + n + 1 ) · ( + · 2 · n + 1 ) · 3 · n · · n · n 20 16 32" at bounding box center [425, 437] width 0 height 0
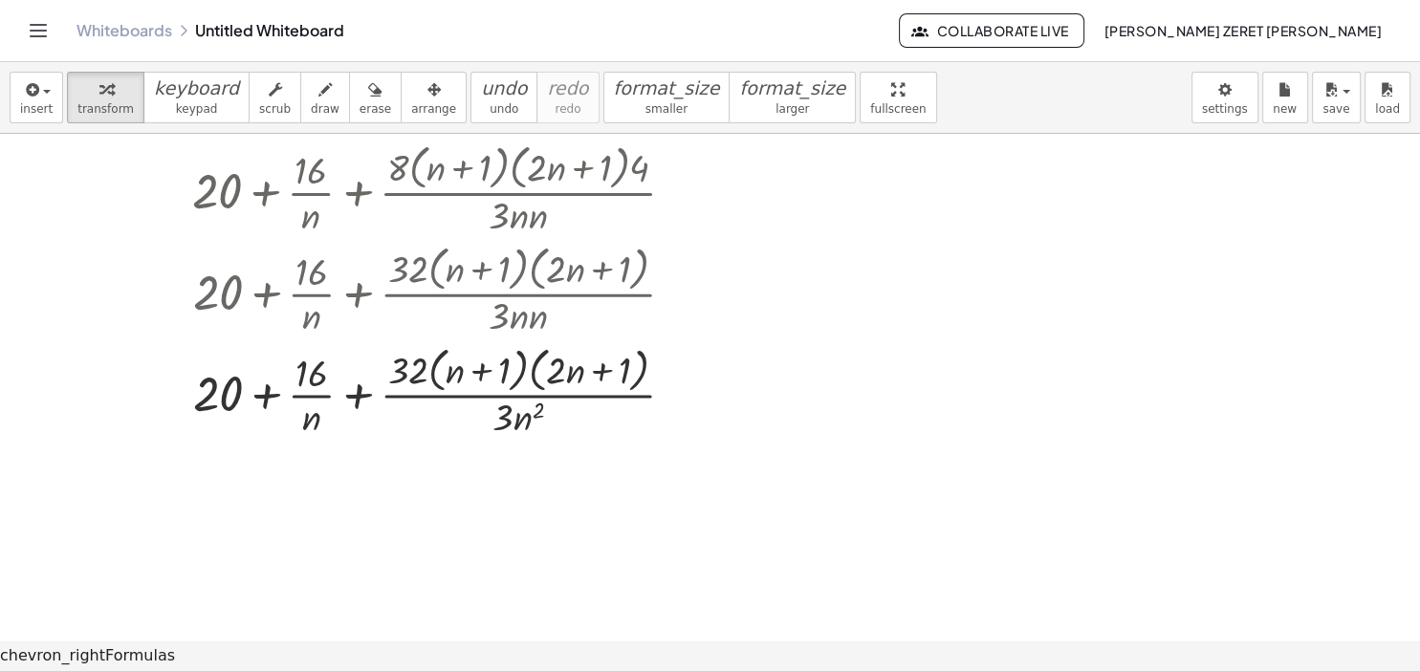
scroll to position [1015, 0]
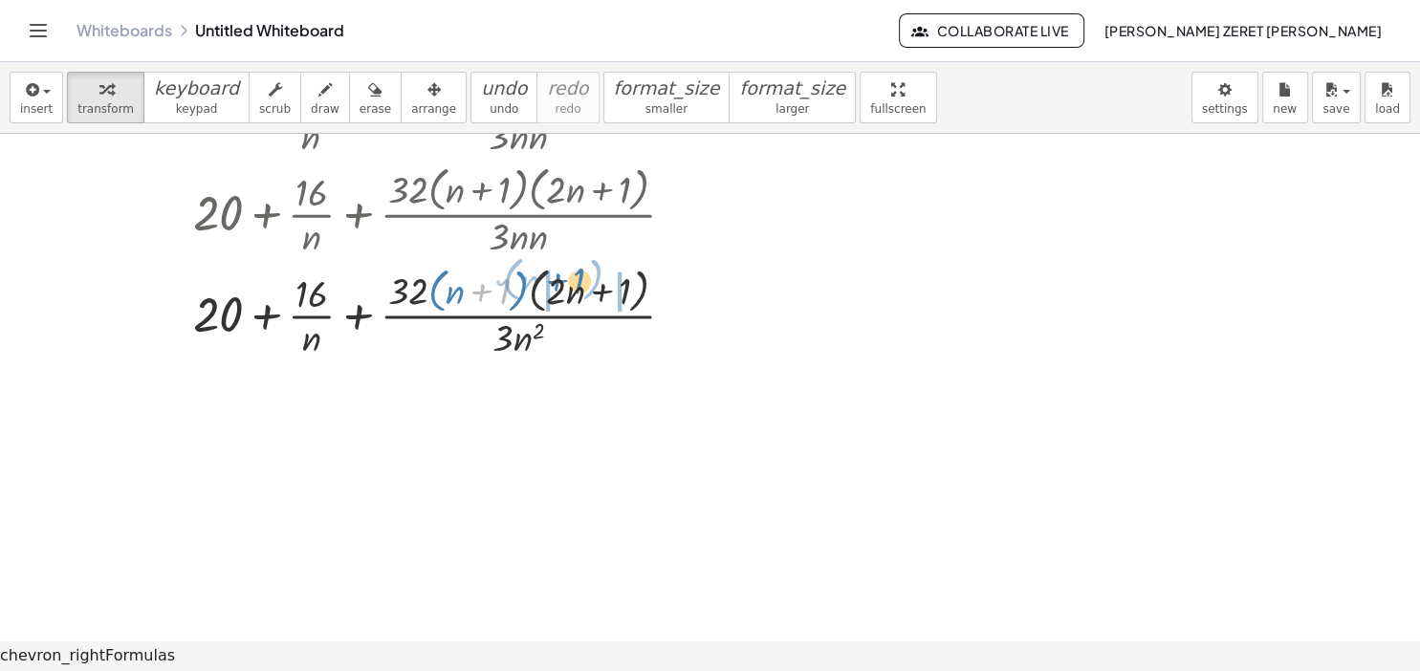
drag, startPoint x: 478, startPoint y: 290, endPoint x: 553, endPoint y: 280, distance: 75.2
click at [553, 280] on div at bounding box center [441, 311] width 617 height 101
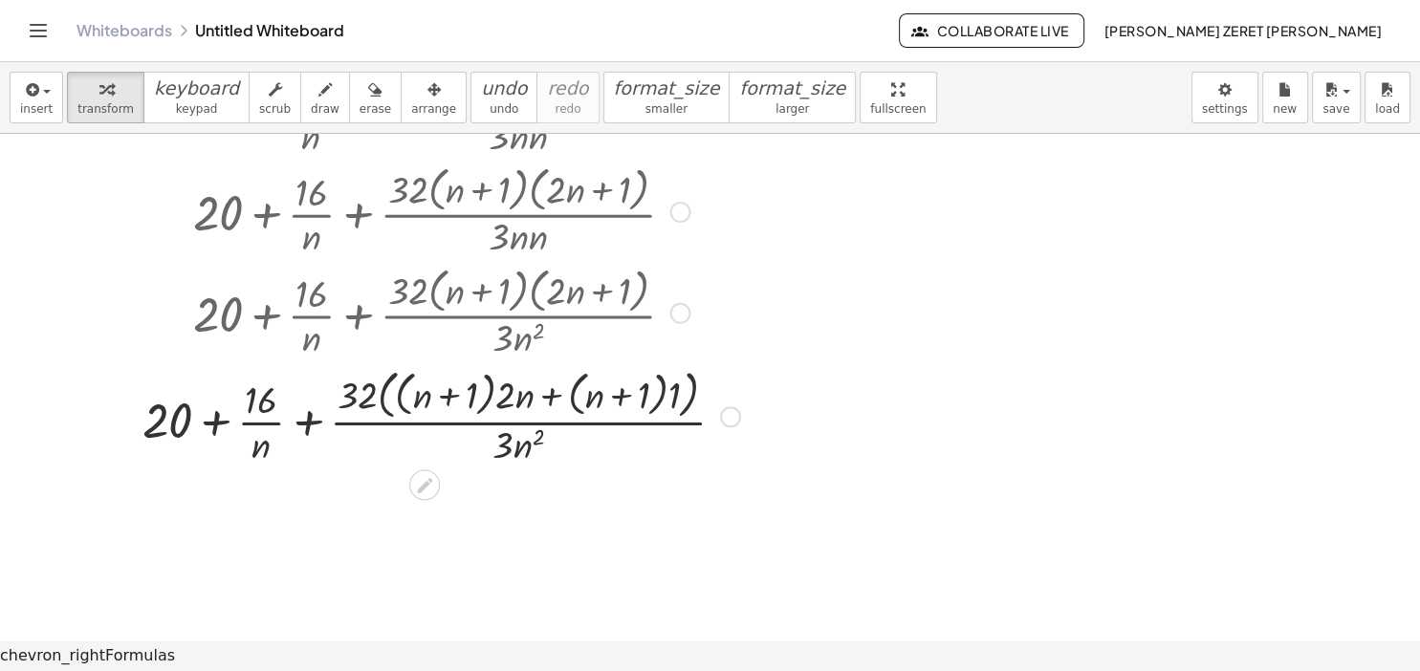
click at [731, 423] on div at bounding box center [730, 416] width 21 height 21
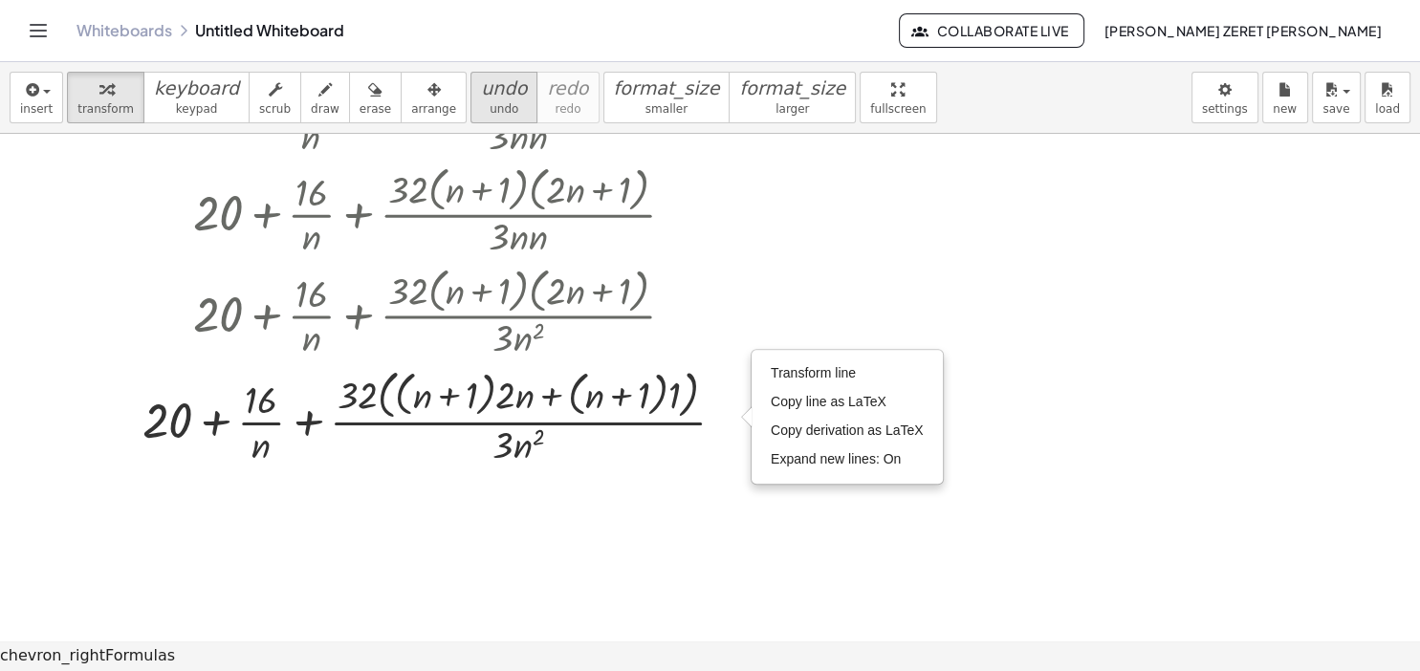
click at [490, 113] on span "undo" at bounding box center [504, 108] width 29 height 13
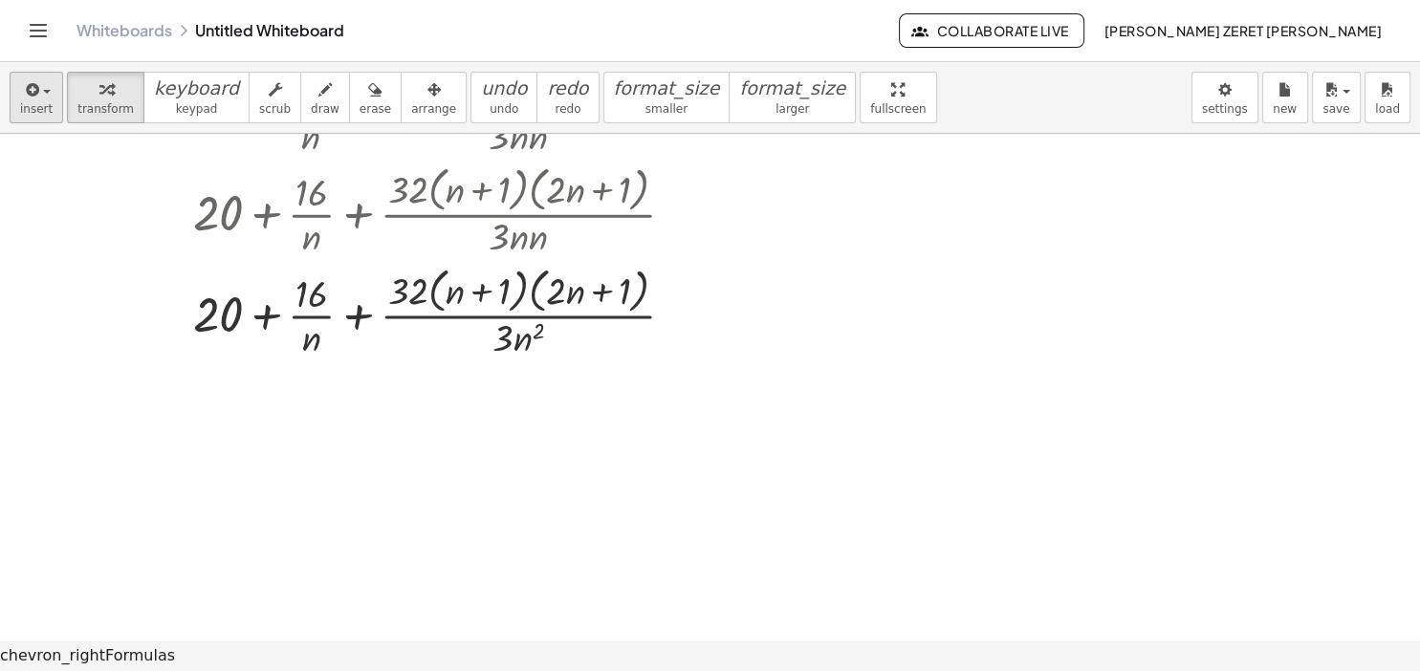
click at [43, 98] on div "button" at bounding box center [36, 88] width 33 height 23
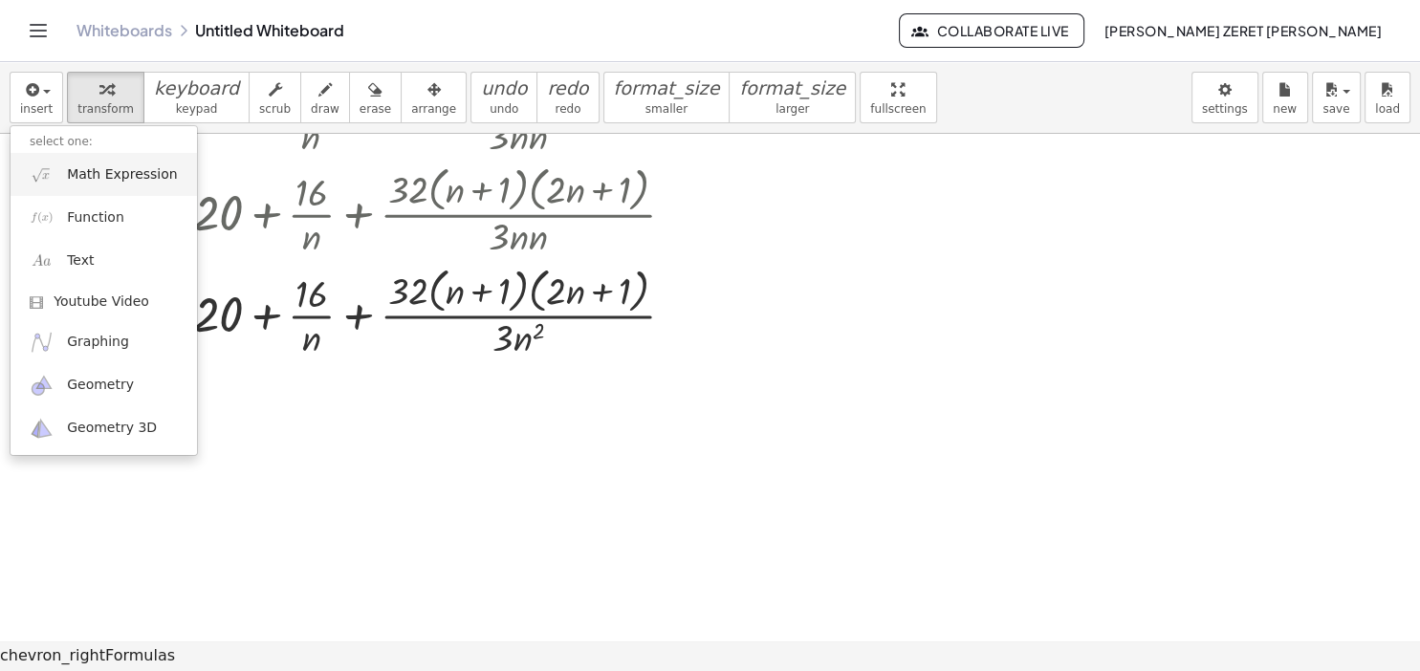
click at [113, 177] on span "Math Expression" at bounding box center [122, 174] width 110 height 19
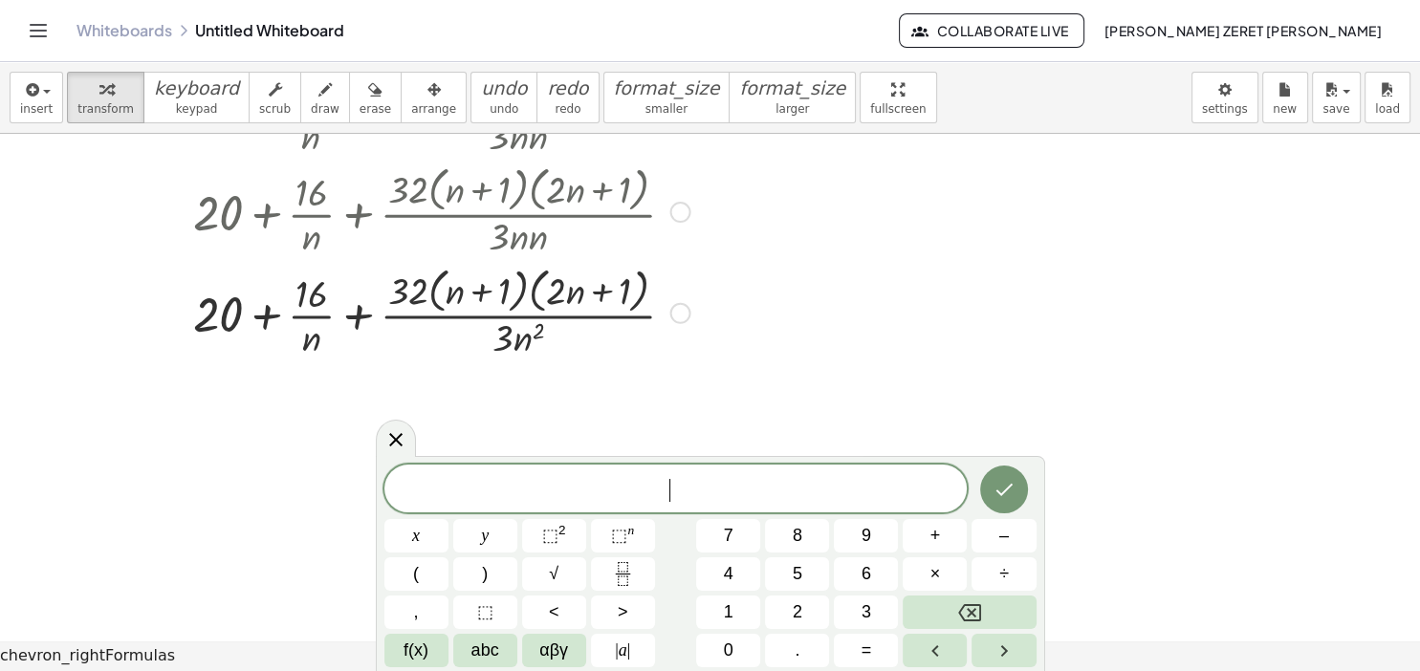
scroll to position [17, 0]
click at [574, 350] on div at bounding box center [441, 311] width 617 height 101
click at [637, 580] on button "Fraction" at bounding box center [623, 573] width 64 height 33
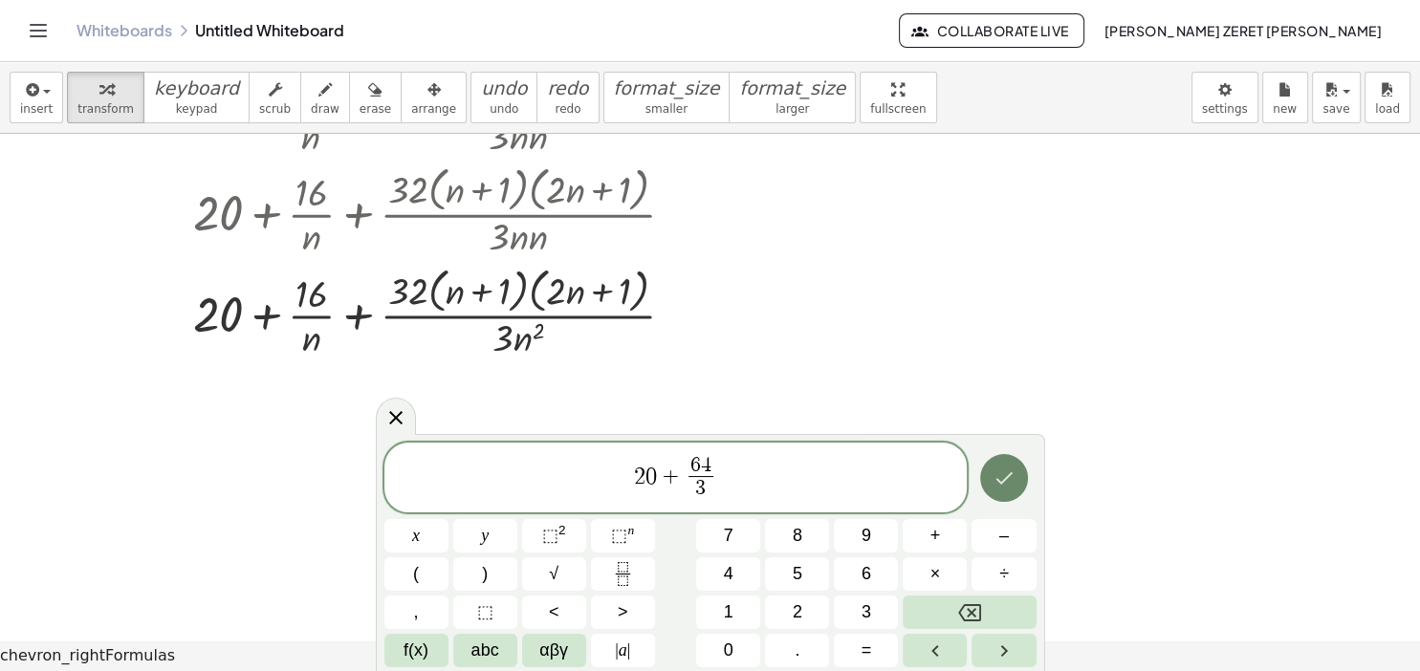
click at [1016, 480] on button "Done" at bounding box center [1004, 478] width 48 height 48
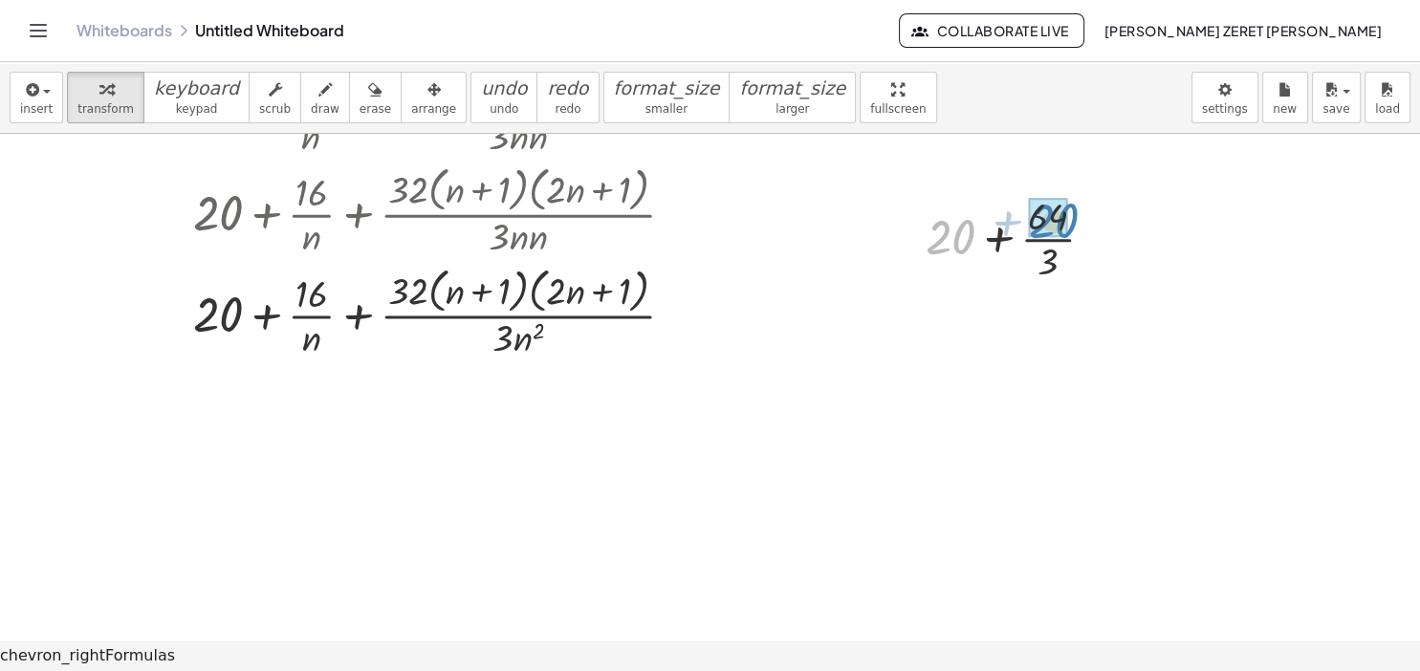
drag, startPoint x: 970, startPoint y: 232, endPoint x: 1073, endPoint y: 216, distance: 104.5
click at [1073, 216] on div at bounding box center [1017, 237] width 203 height 96
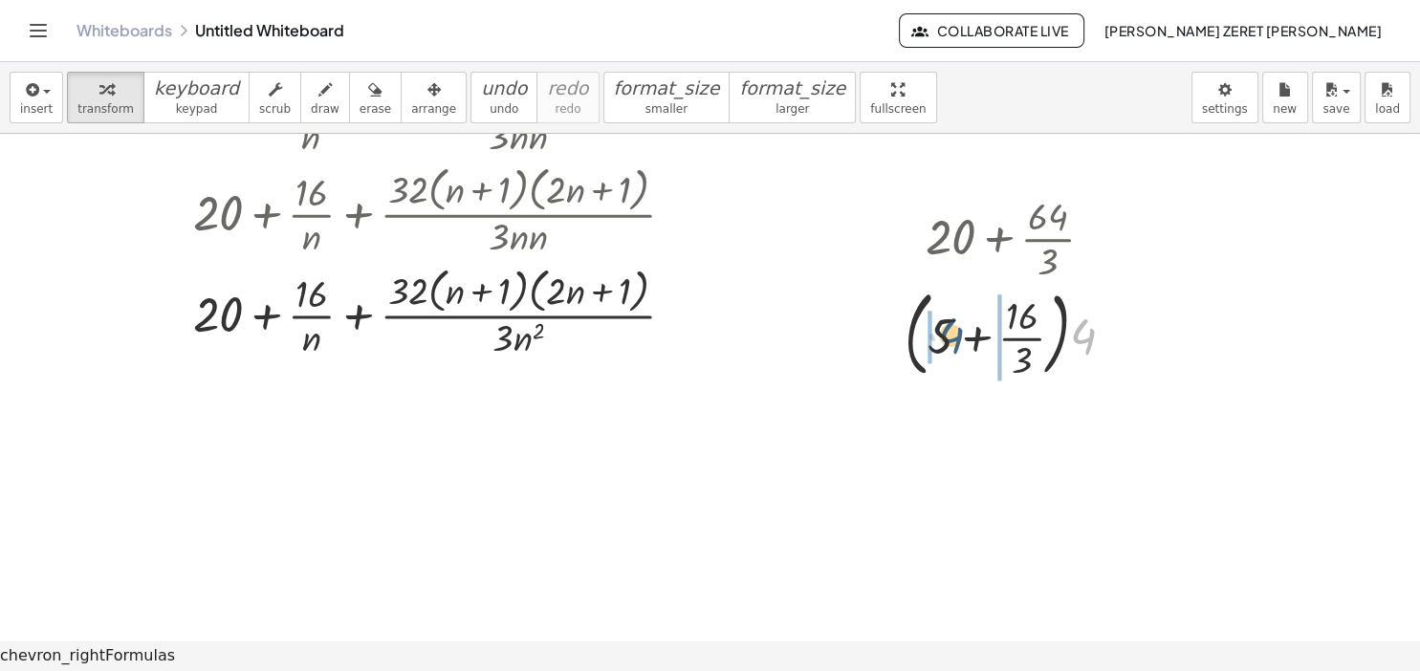
drag, startPoint x: 1088, startPoint y: 339, endPoint x: 955, endPoint y: 338, distance: 132.9
click at [955, 338] on div at bounding box center [1017, 332] width 245 height 103
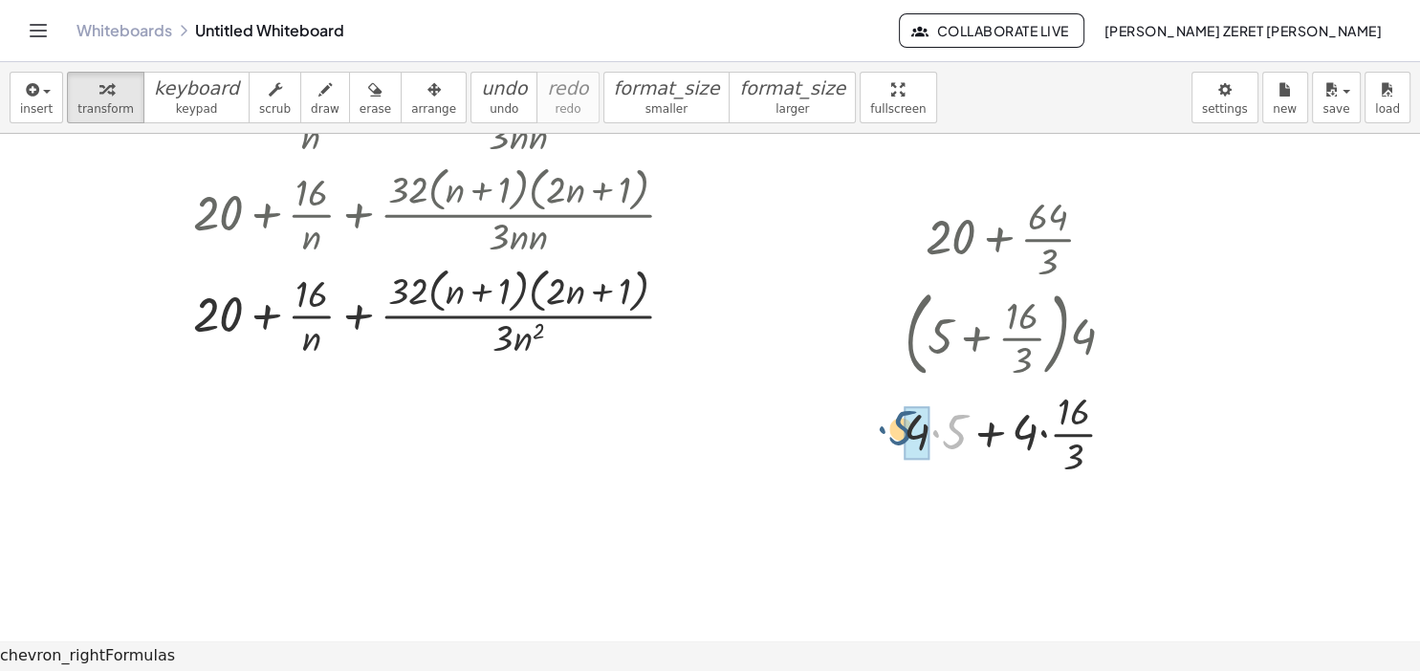
drag, startPoint x: 965, startPoint y: 438, endPoint x: 914, endPoint y: 434, distance: 50.8
click at [1000, 434] on div "· 5 + + · 3 5 · 16 · 4 · · 4 ·" at bounding box center [1000, 434] width 0 height 0
click at [1024, 438] on div at bounding box center [1017, 432] width 246 height 96
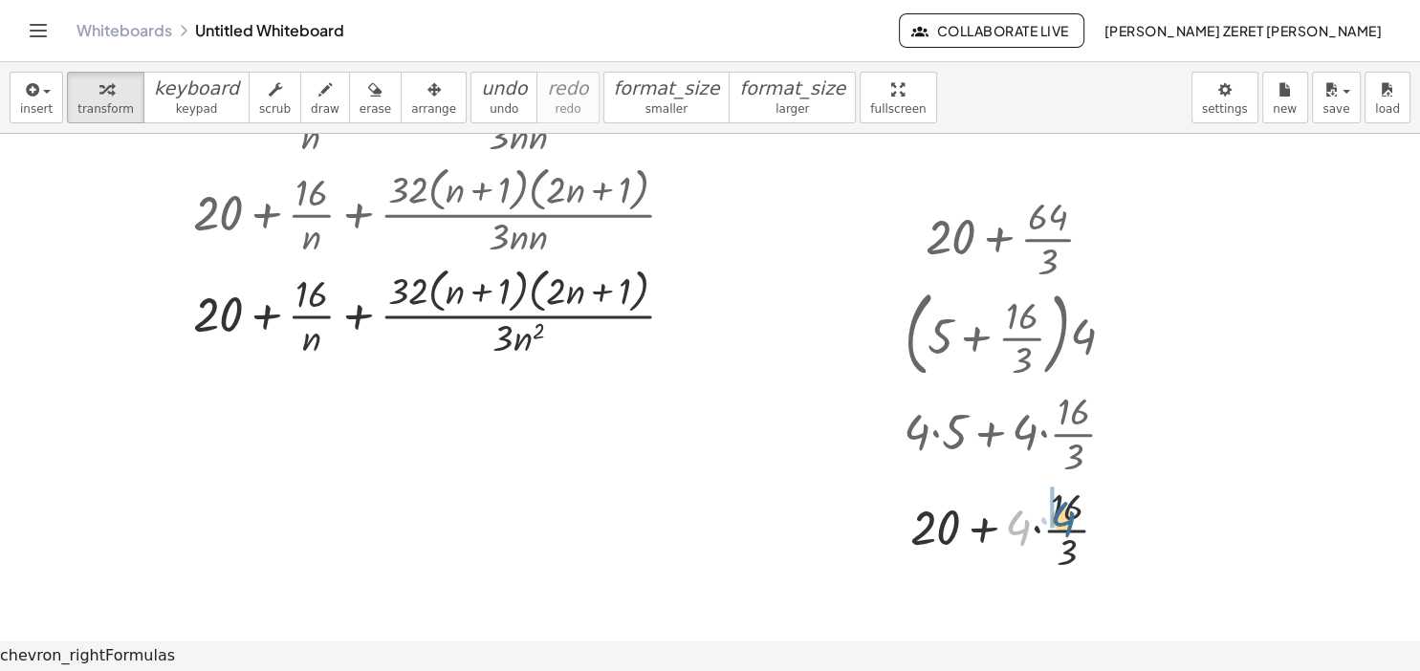
drag, startPoint x: 1025, startPoint y: 523, endPoint x: 1068, endPoint y: 511, distance: 44.8
click at [1068, 511] on div at bounding box center [1017, 528] width 246 height 96
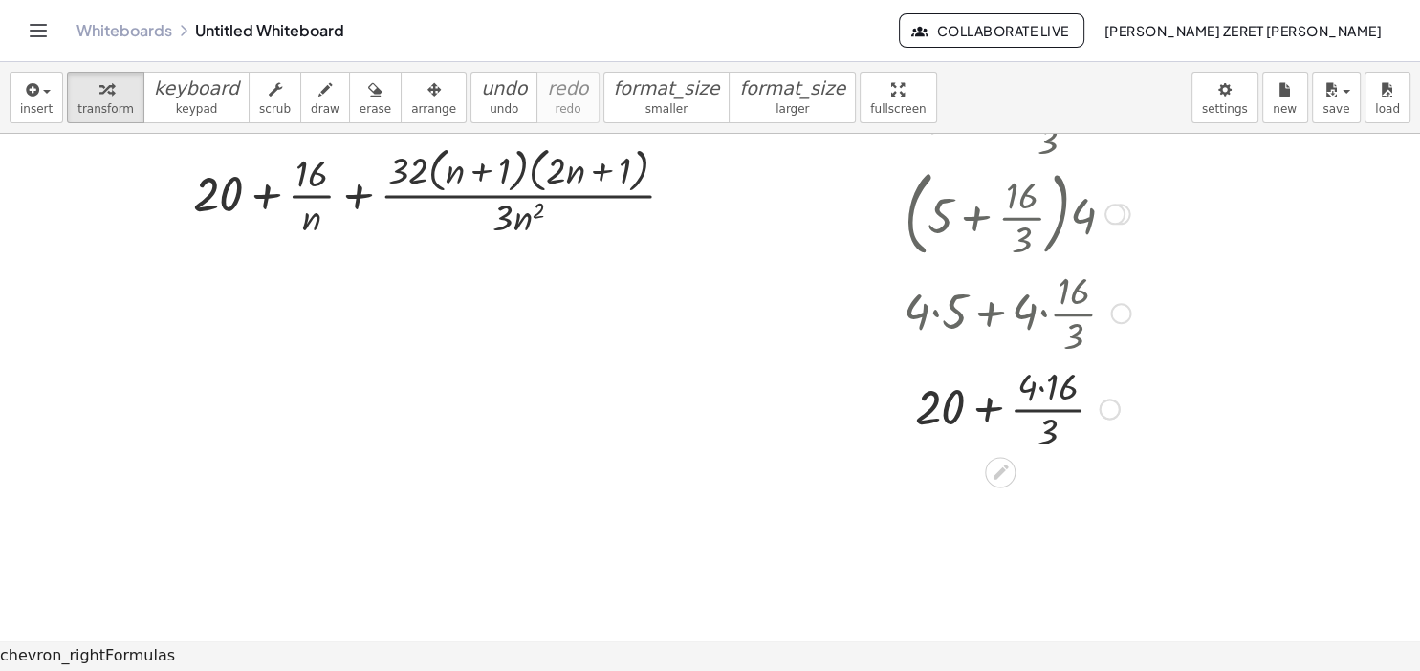
scroll to position [1264, 0]
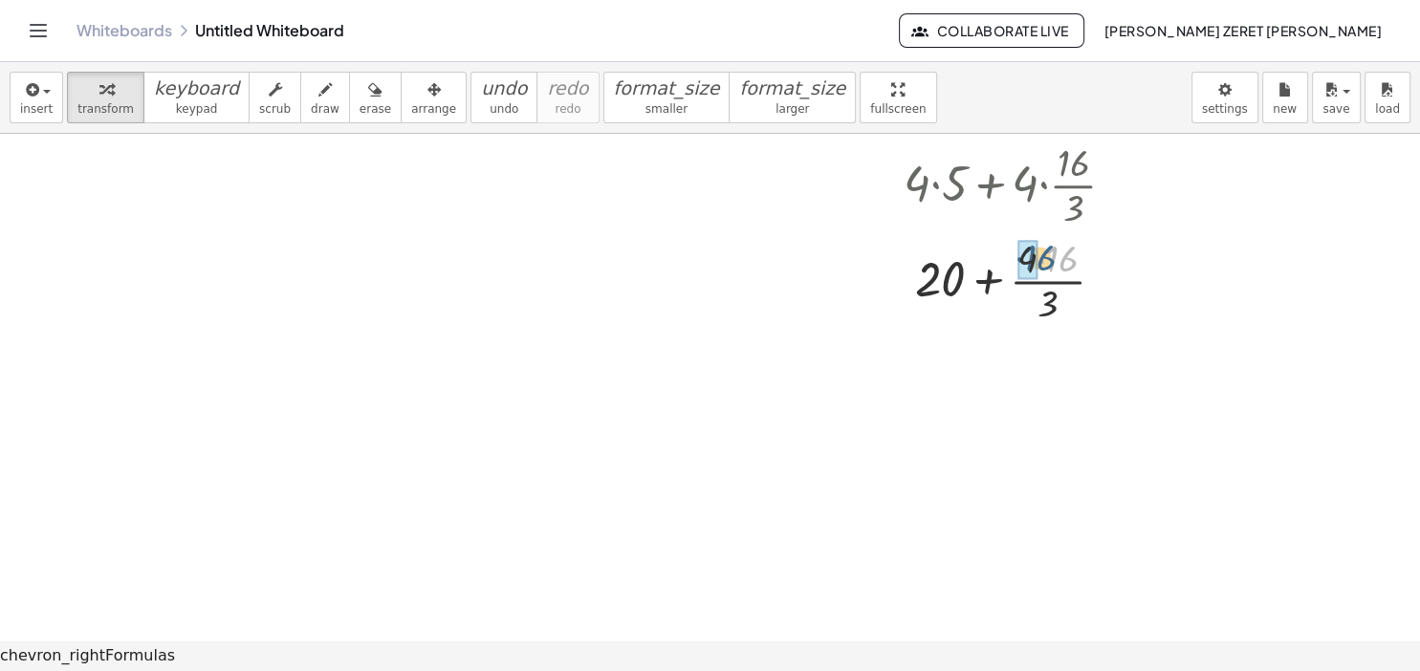
drag, startPoint x: 1048, startPoint y: 259, endPoint x: 1023, endPoint y: 256, distance: 25.0
click at [1000, 281] on div "· 16 + + · 3 · 16 · 4 20" at bounding box center [1000, 281] width 0 height 0
drag, startPoint x: 1048, startPoint y: 396, endPoint x: 943, endPoint y: 371, distance: 108.1
click at [943, 371] on div at bounding box center [1017, 375] width 246 height 96
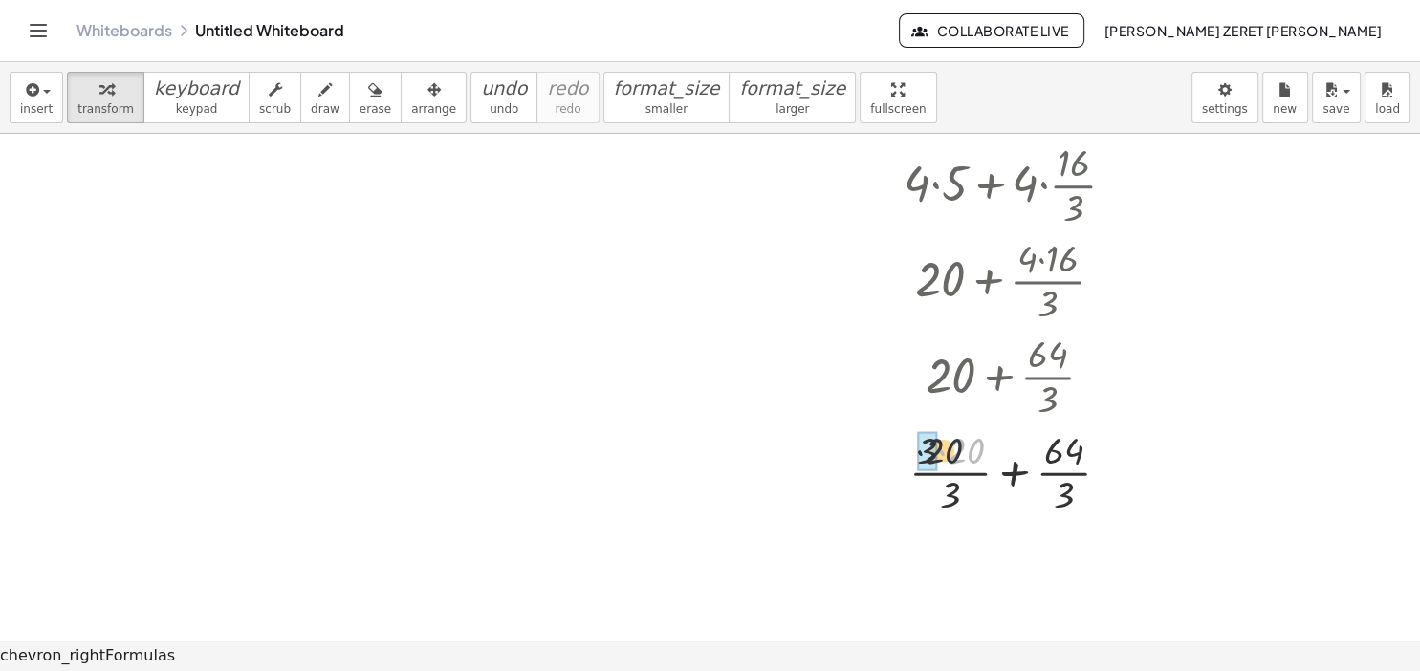
drag, startPoint x: 963, startPoint y: 453, endPoint x: 938, endPoint y: 453, distance: 24.9
click at [1000, 472] on div "· 20 + + · 20 64 · 3 · · 3 · 3" at bounding box center [1000, 472] width 0 height 0
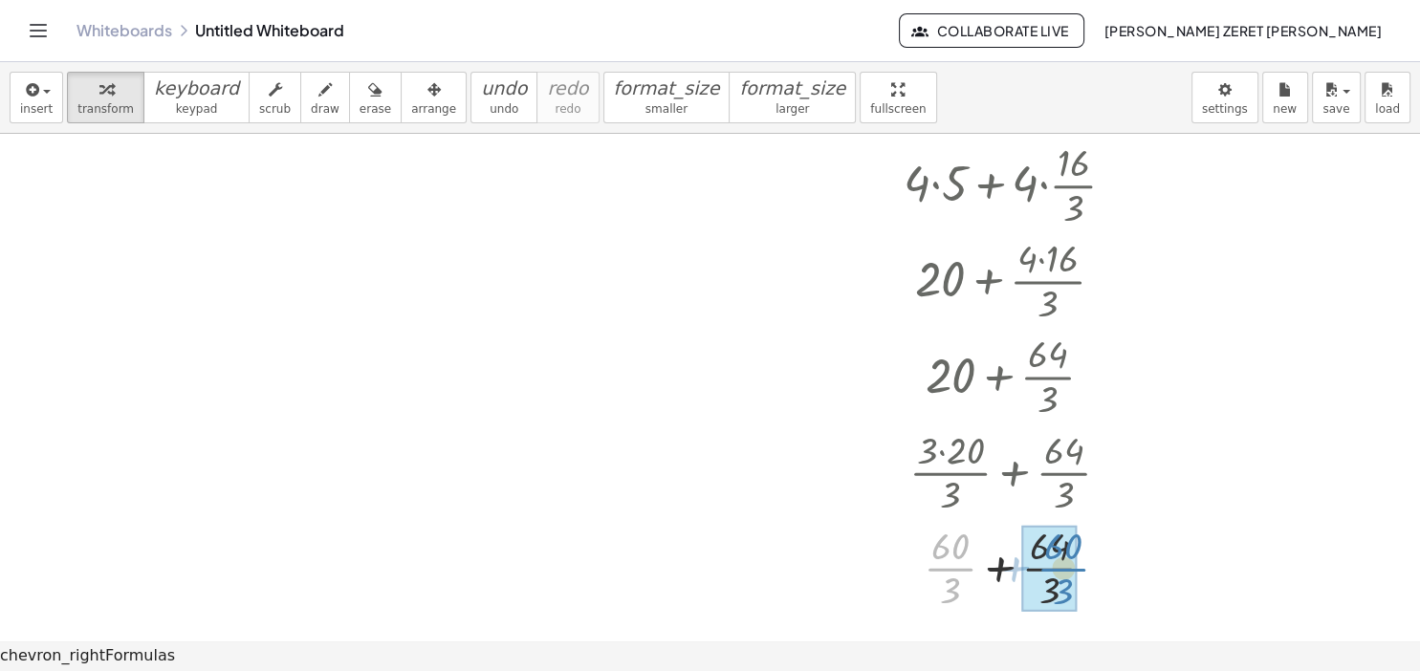
drag, startPoint x: 954, startPoint y: 568, endPoint x: 1069, endPoint y: 569, distance: 114.7
click at [1000, 568] on div "+ · 60 · 3 + + · 64 · · 3 · 3 60" at bounding box center [1000, 568] width 0 height 0
